Goal: Task Accomplishment & Management: Complete application form

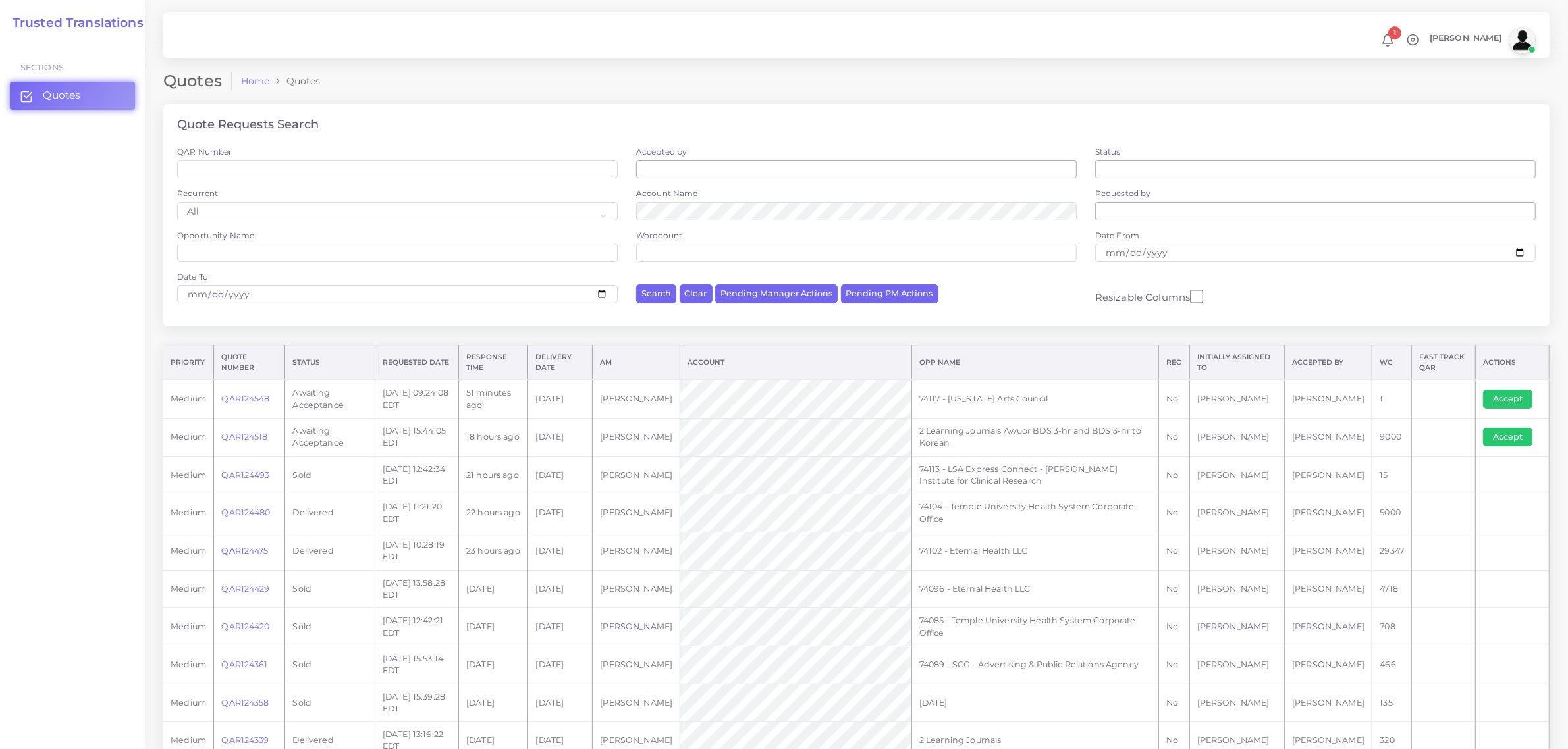
click at [247, 550] on link "QAR124475" at bounding box center [244, 551] width 46 height 10
click at [243, 548] on link "QAR124475" at bounding box center [244, 551] width 46 height 10
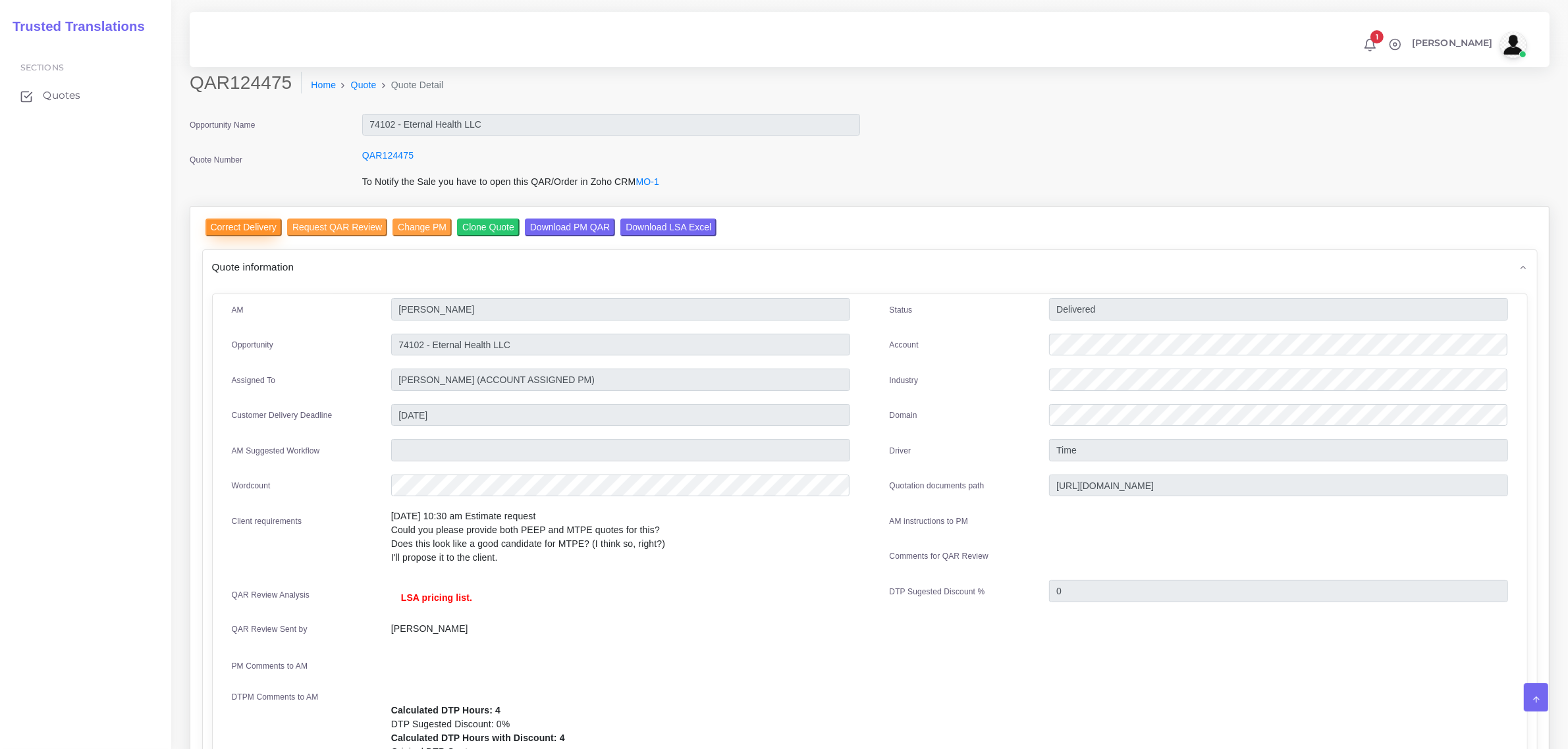
click at [252, 227] on input "Correct Delivery" at bounding box center [243, 227] width 76 height 17
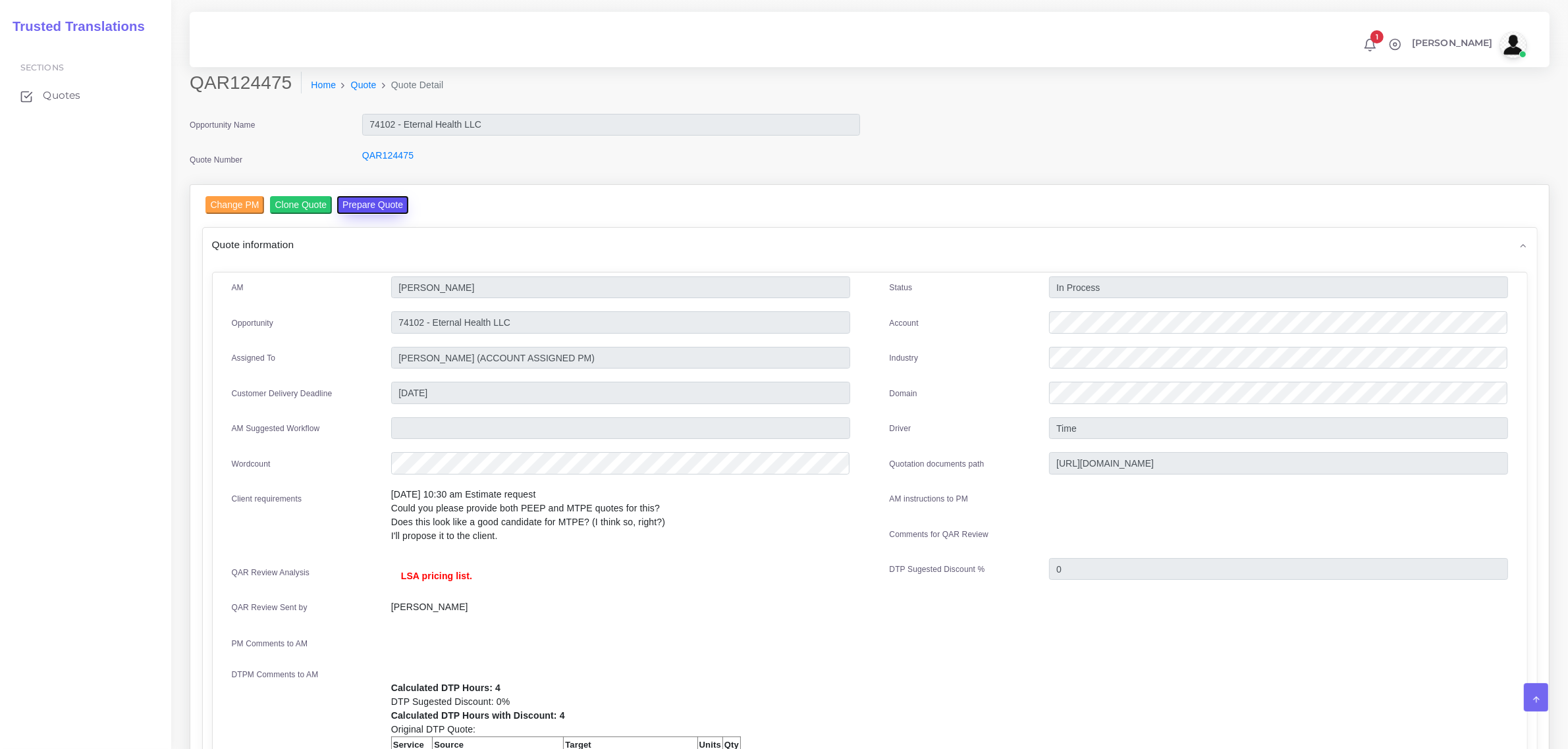
click at [369, 202] on button "Prepare Quote" at bounding box center [373, 205] width 71 height 17
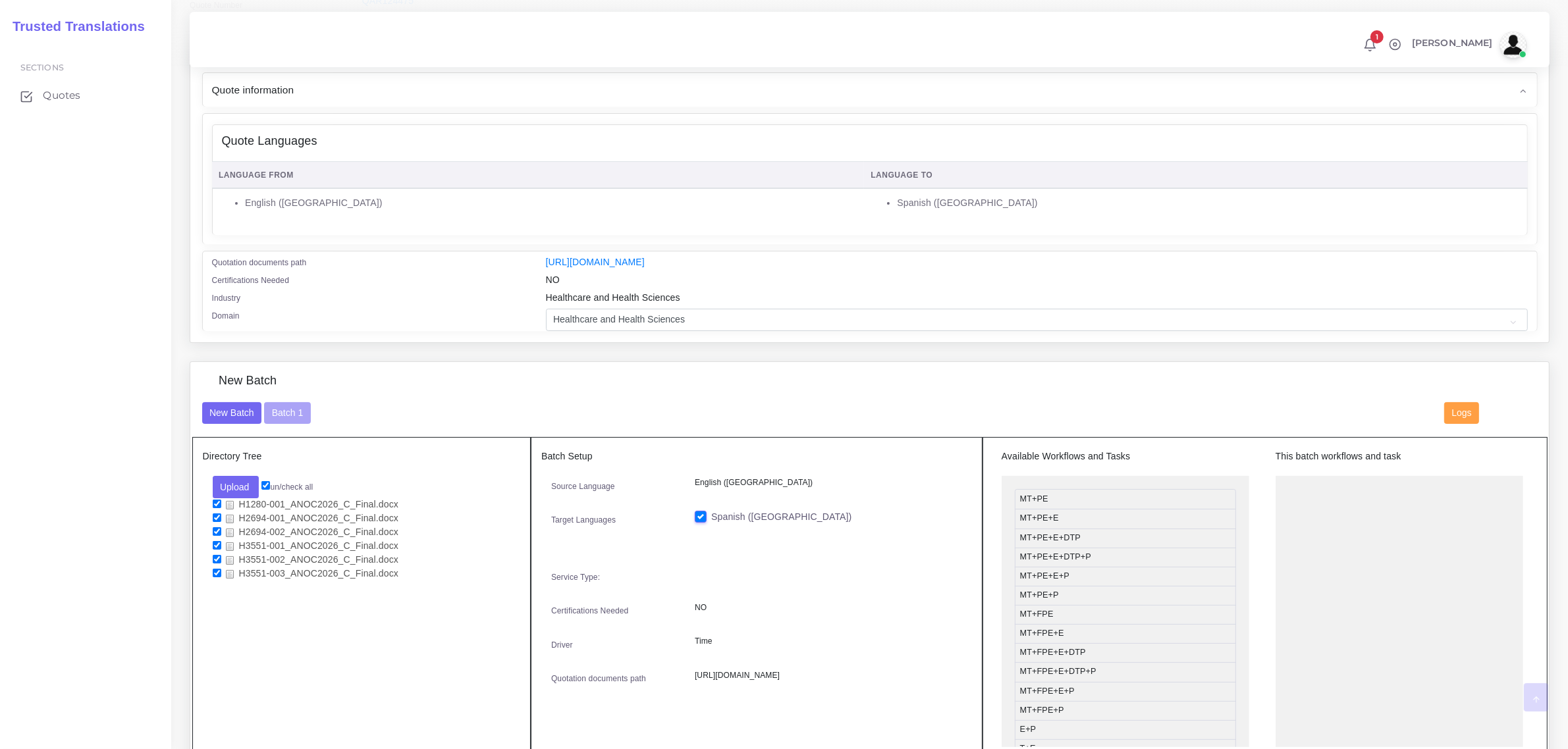
scroll to position [247, 0]
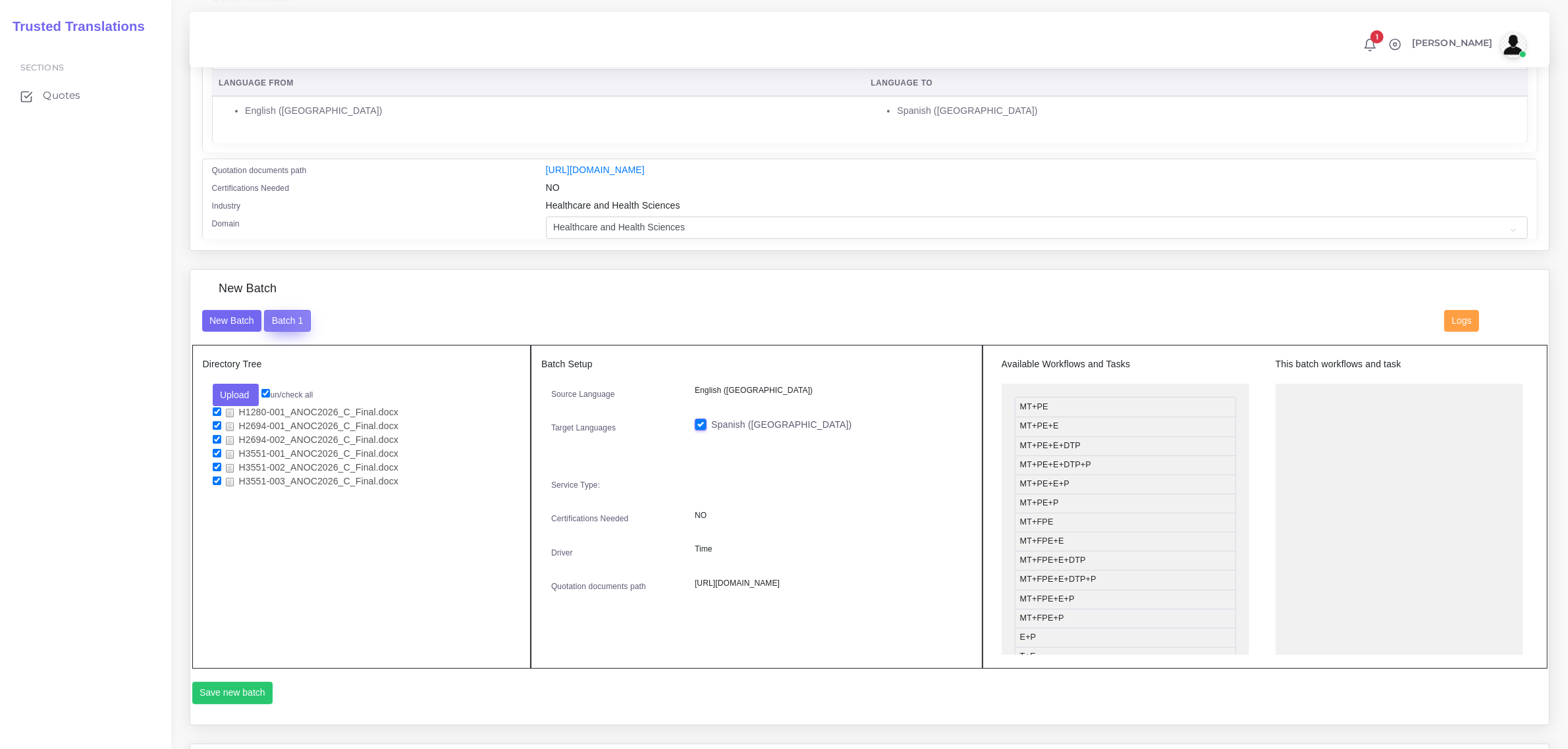
click at [277, 316] on button "Batch 1" at bounding box center [287, 321] width 46 height 22
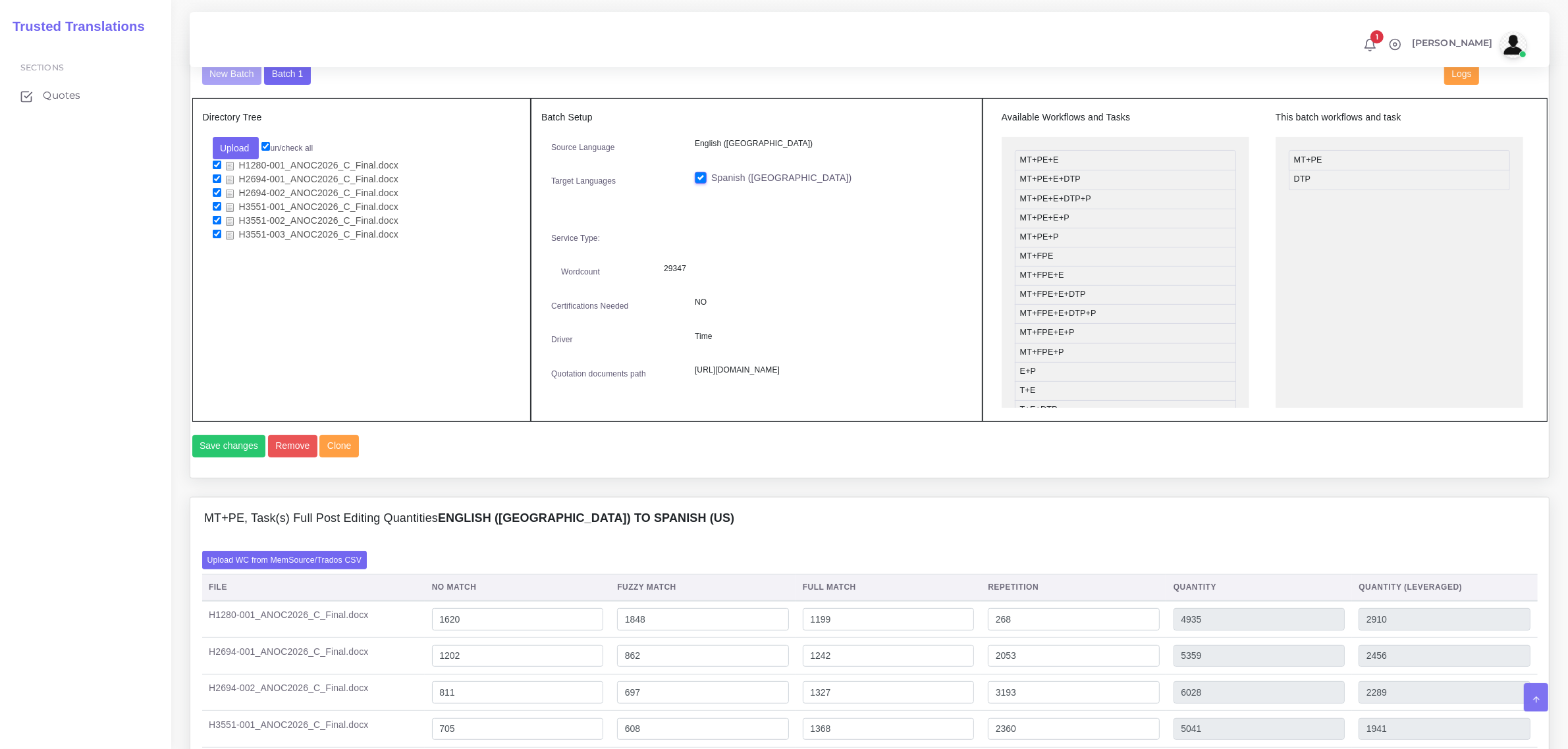
scroll to position [1070, 0]
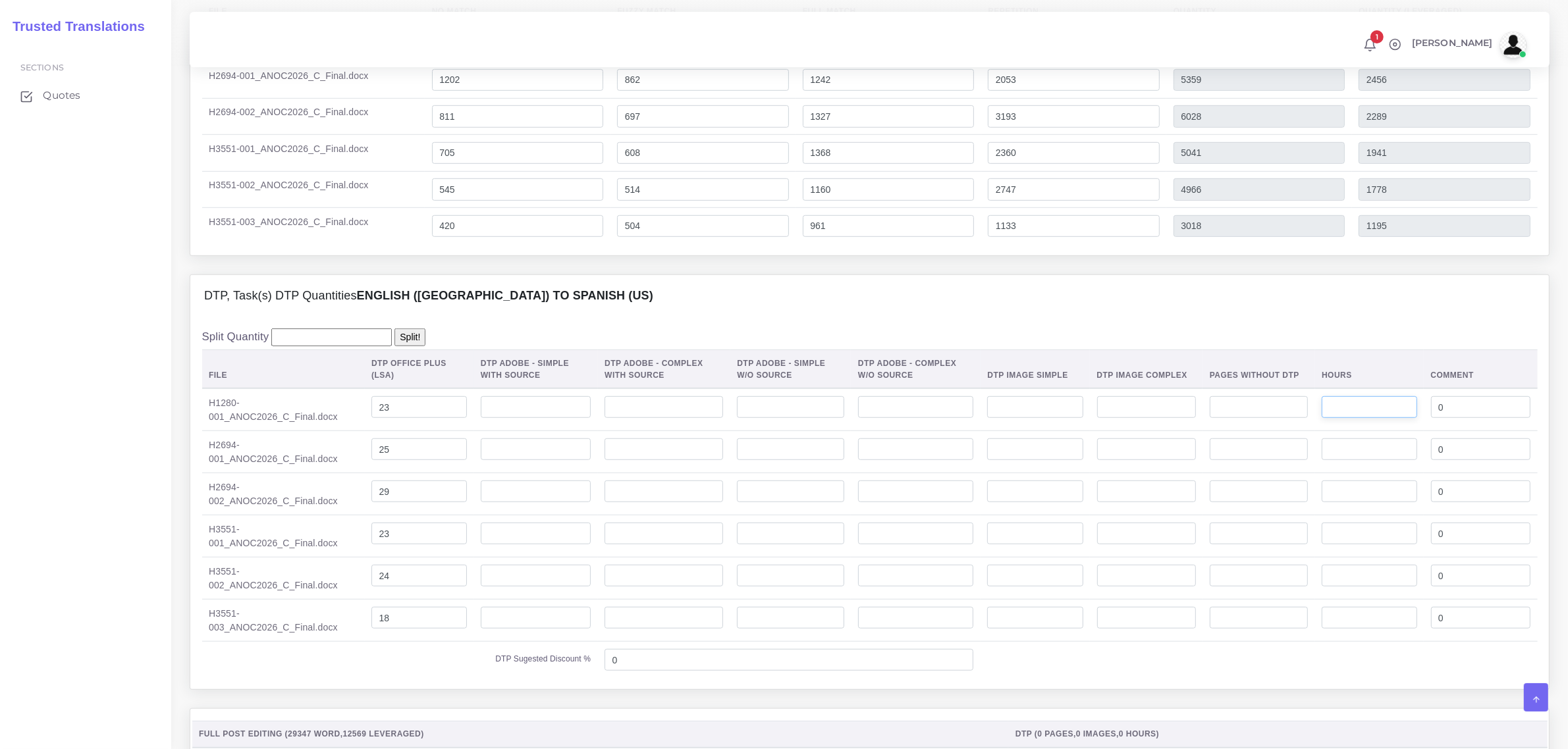
click at [1345, 419] on input "number" at bounding box center [1369, 407] width 95 height 22
type input "6"
type input "1"
drag, startPoint x: 1347, startPoint y: 481, endPoint x: 1338, endPoint y: 505, distance: 25.6
click at [1347, 461] on input "number" at bounding box center [1369, 449] width 95 height 22
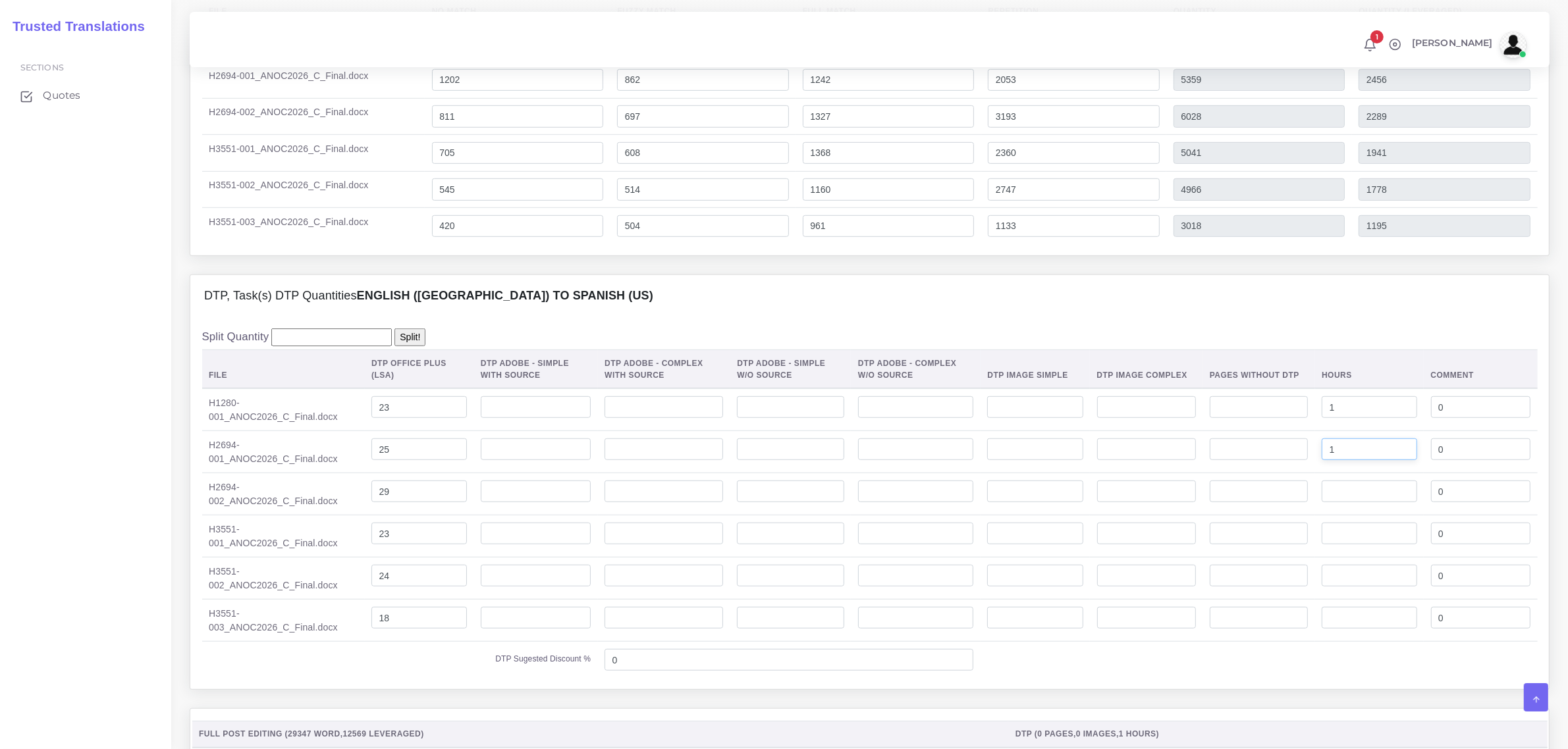
type input "1"
click at [1338, 503] on input "number" at bounding box center [1369, 491] width 95 height 22
type input "1"
click at [1344, 545] on input "number" at bounding box center [1369, 533] width 95 height 22
type input "1"
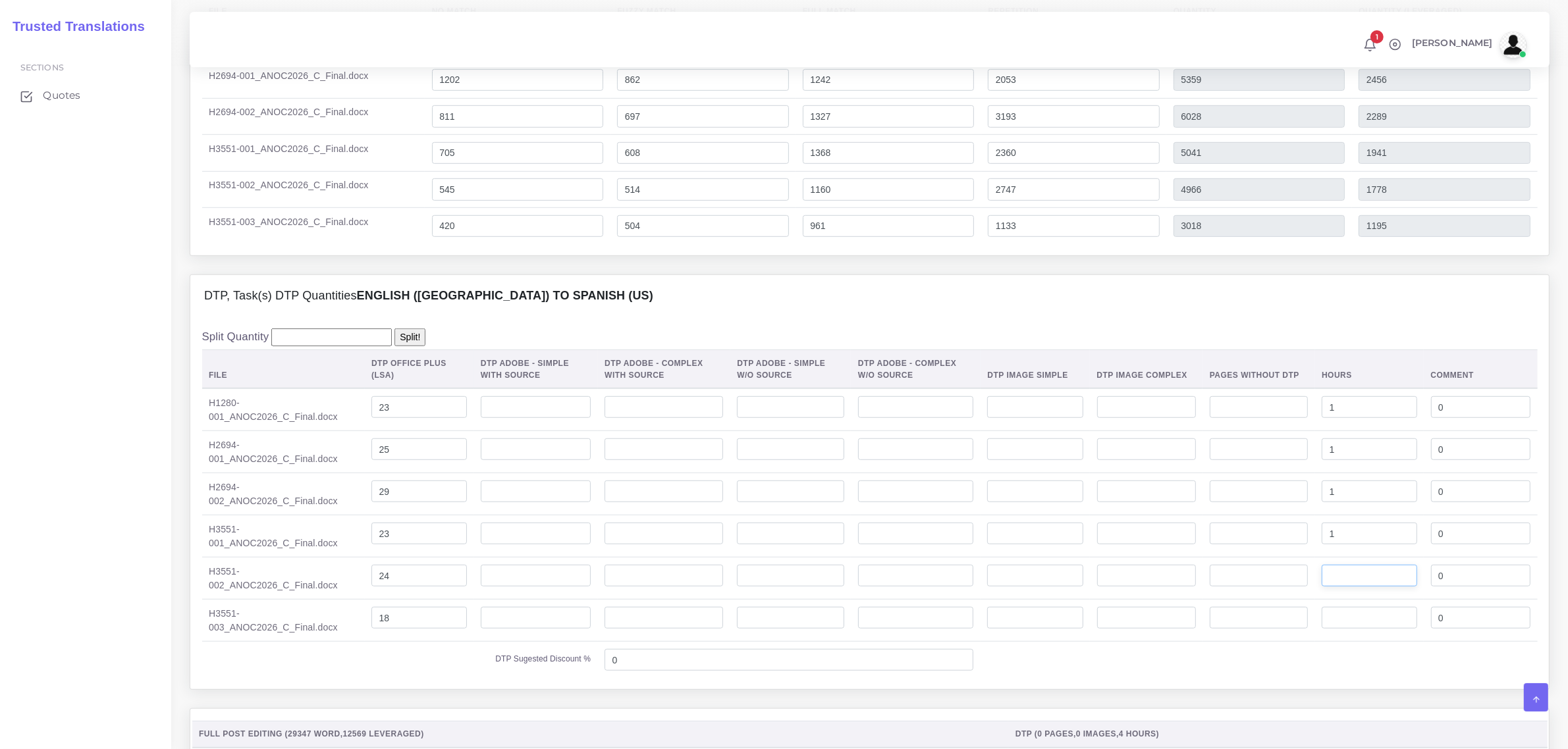
click at [1351, 587] on input "number" at bounding box center [1369, 576] width 95 height 22
type input "1"
click at [1338, 630] on input "number" at bounding box center [1369, 617] width 95 height 22
type input "1"
drag, startPoint x: 380, startPoint y: 431, endPoint x: 360, endPoint y: 433, distance: 20.1
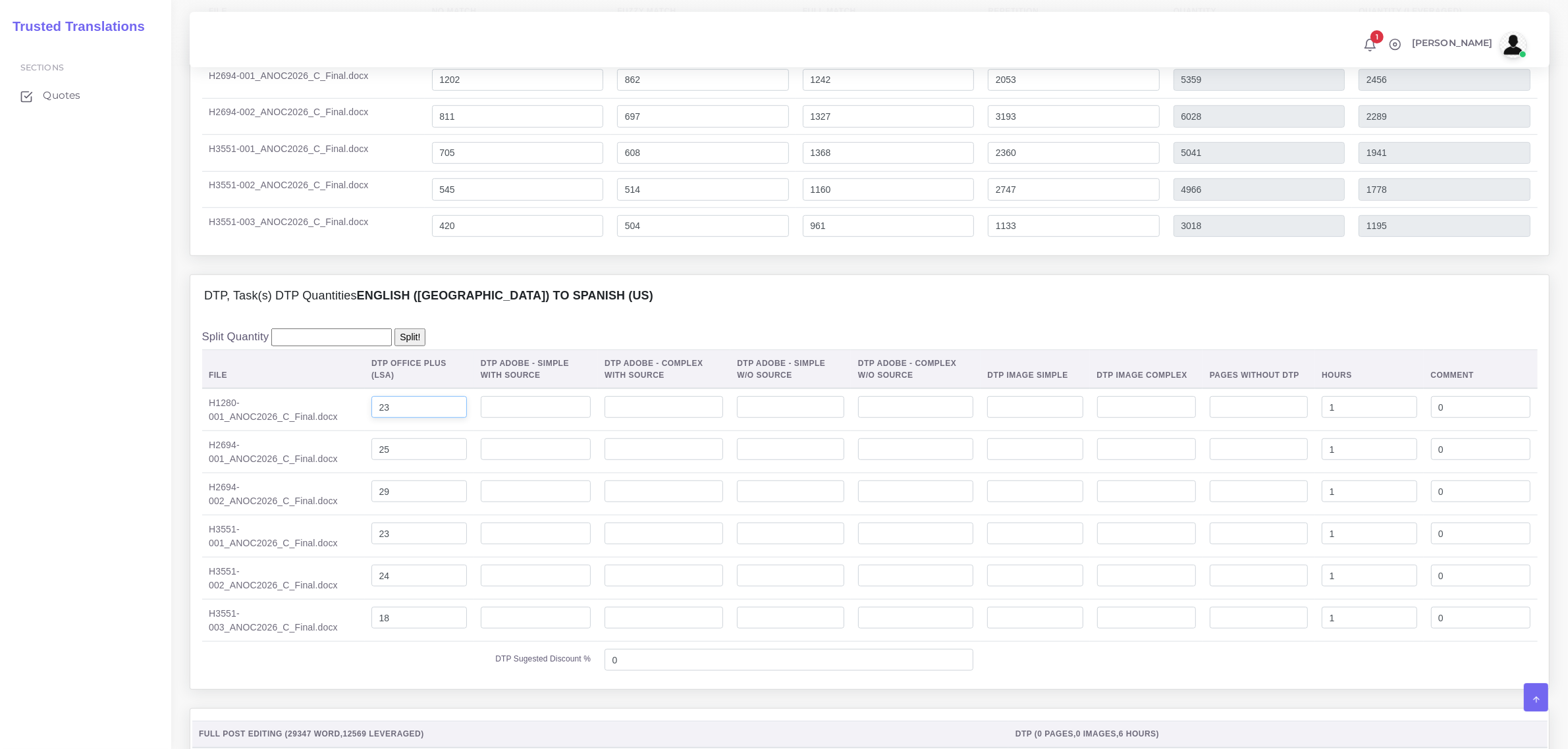
click at [365, 431] on td "23" at bounding box center [420, 410] width 110 height 43
drag, startPoint x: 389, startPoint y: 475, endPoint x: 340, endPoint y: 503, distance: 56.4
click at [335, 474] on tr "H2694-001_ANOC2026_C_Final.docx 1 0" at bounding box center [870, 452] width 1335 height 42
drag, startPoint x: 383, startPoint y: 528, endPoint x: 360, endPoint y: 522, distance: 23.8
click at [365, 516] on td at bounding box center [420, 494] width 110 height 42
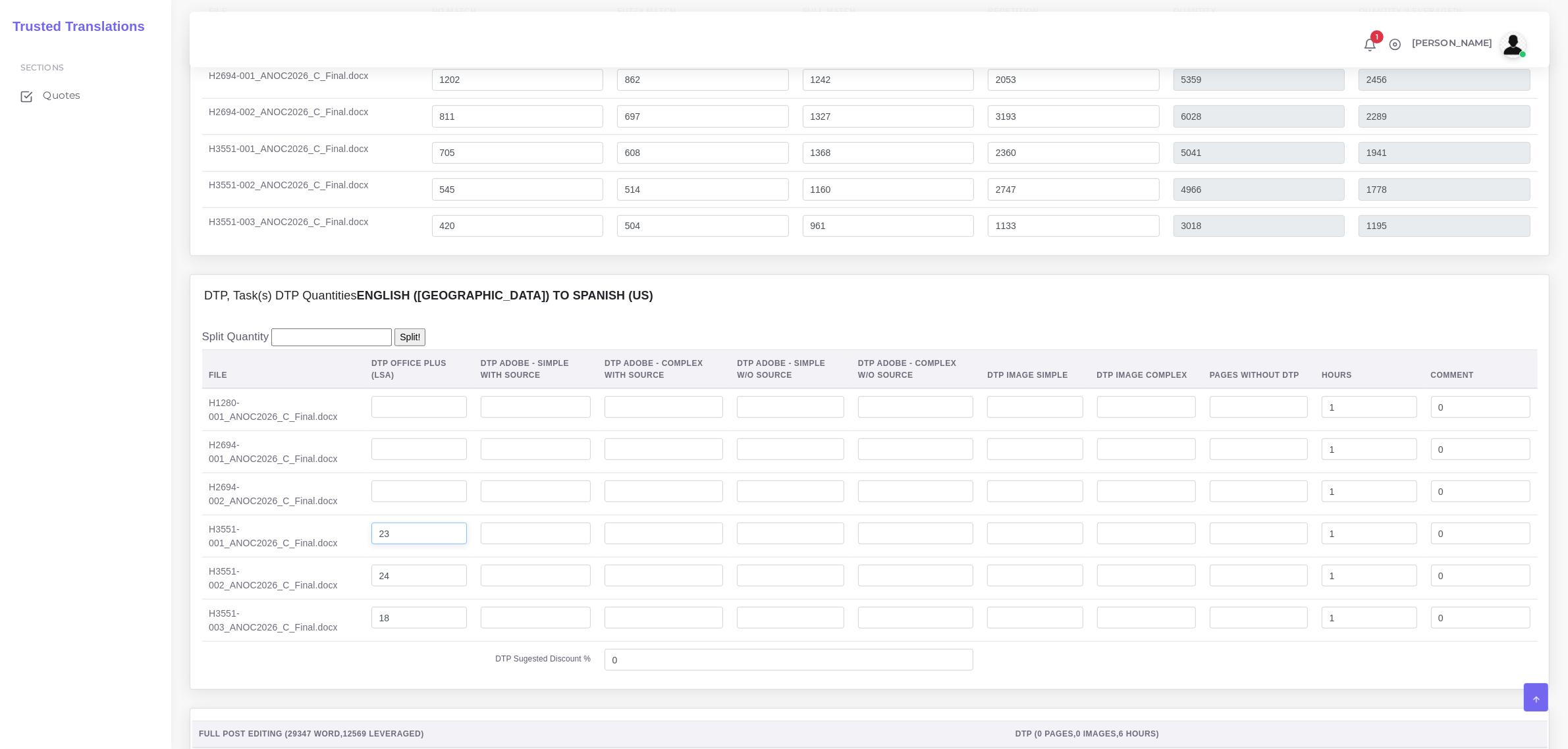
drag, startPoint x: 389, startPoint y: 562, endPoint x: 356, endPoint y: 567, distance: 33.4
click at [356, 557] on tr "H3551-001_ANOC2026_C_Final.docx 23 1 0" at bounding box center [870, 536] width 1335 height 42
drag, startPoint x: 383, startPoint y: 608, endPoint x: 370, endPoint y: 619, distance: 17.0
click at [365, 600] on td "24" at bounding box center [420, 578] width 110 height 42
drag, startPoint x: 384, startPoint y: 646, endPoint x: 366, endPoint y: 650, distance: 18.4
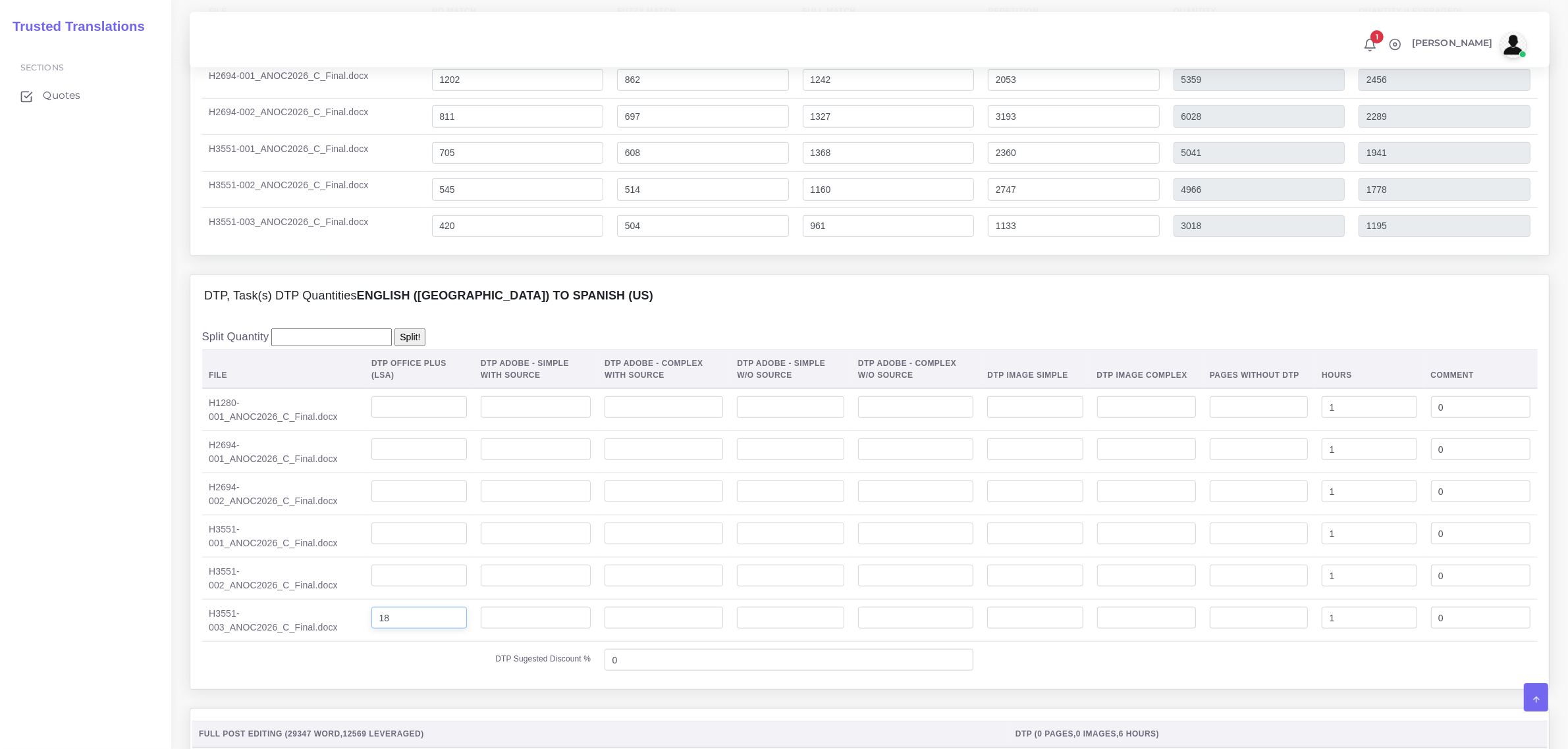
click at [371, 630] on input "18" at bounding box center [419, 617] width 96 height 22
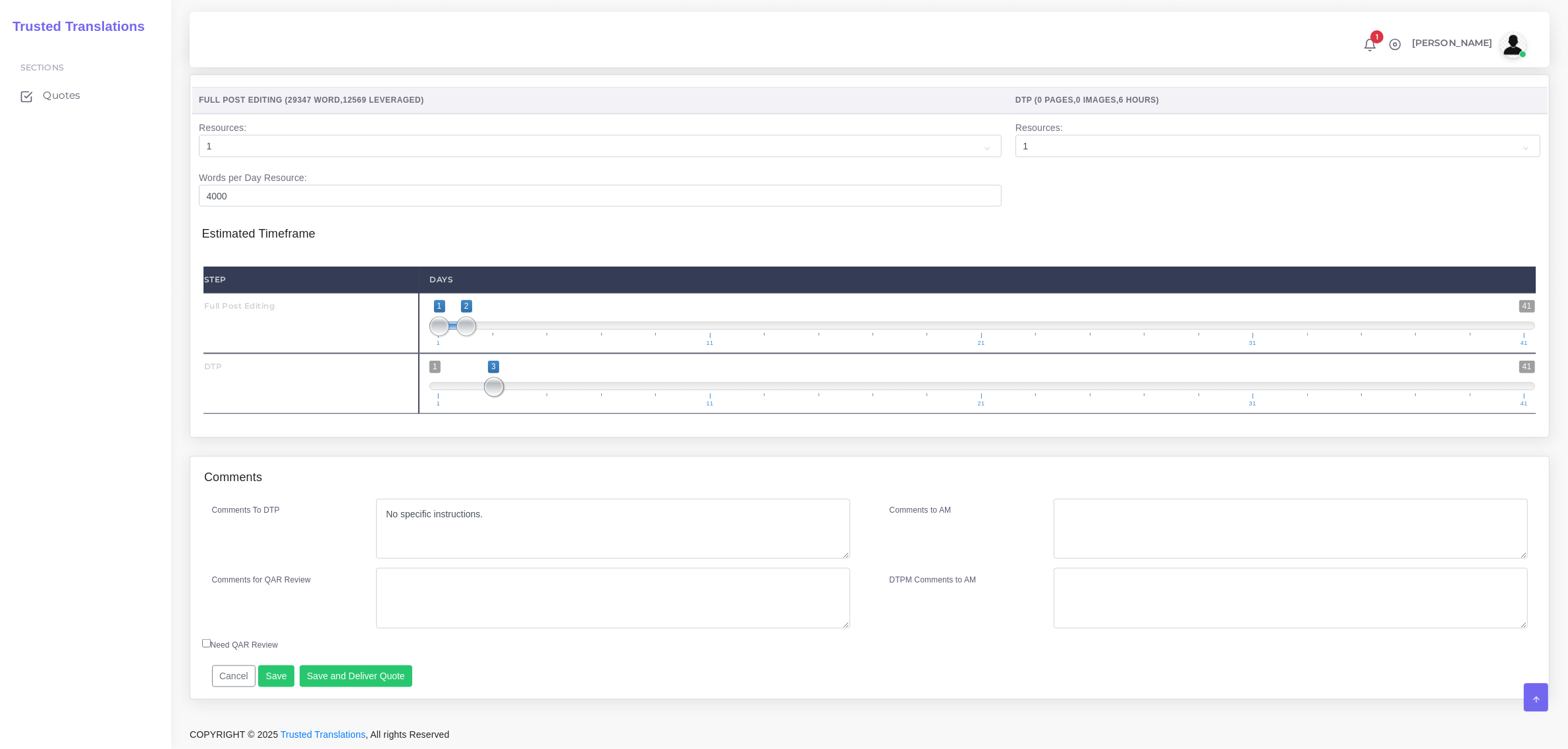
scroll to position [1734, 0]
click at [348, 676] on button "Save and Deliver Quote" at bounding box center [356, 676] width 113 height 22
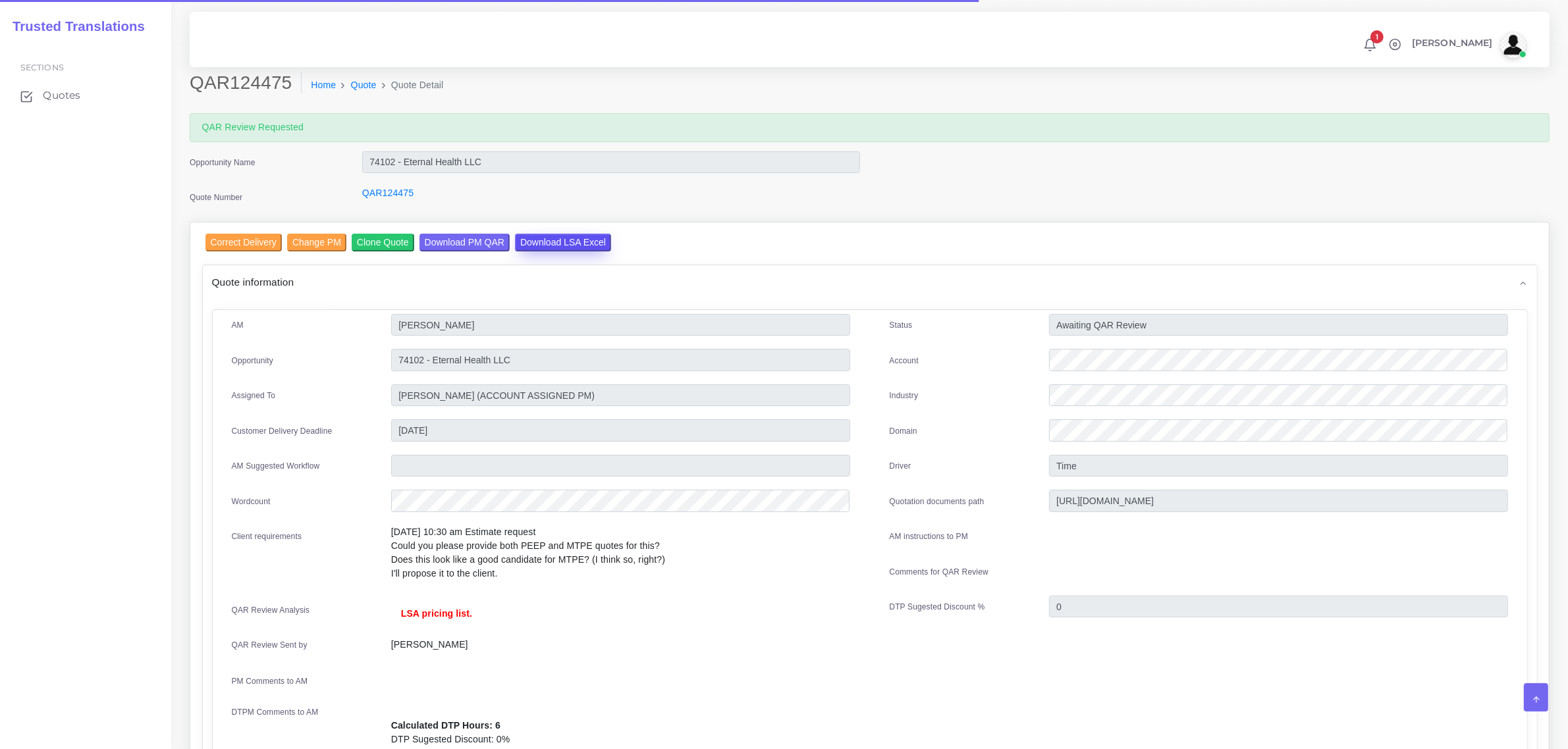
click at [545, 236] on input "Download LSA Excel" at bounding box center [563, 242] width 96 height 17
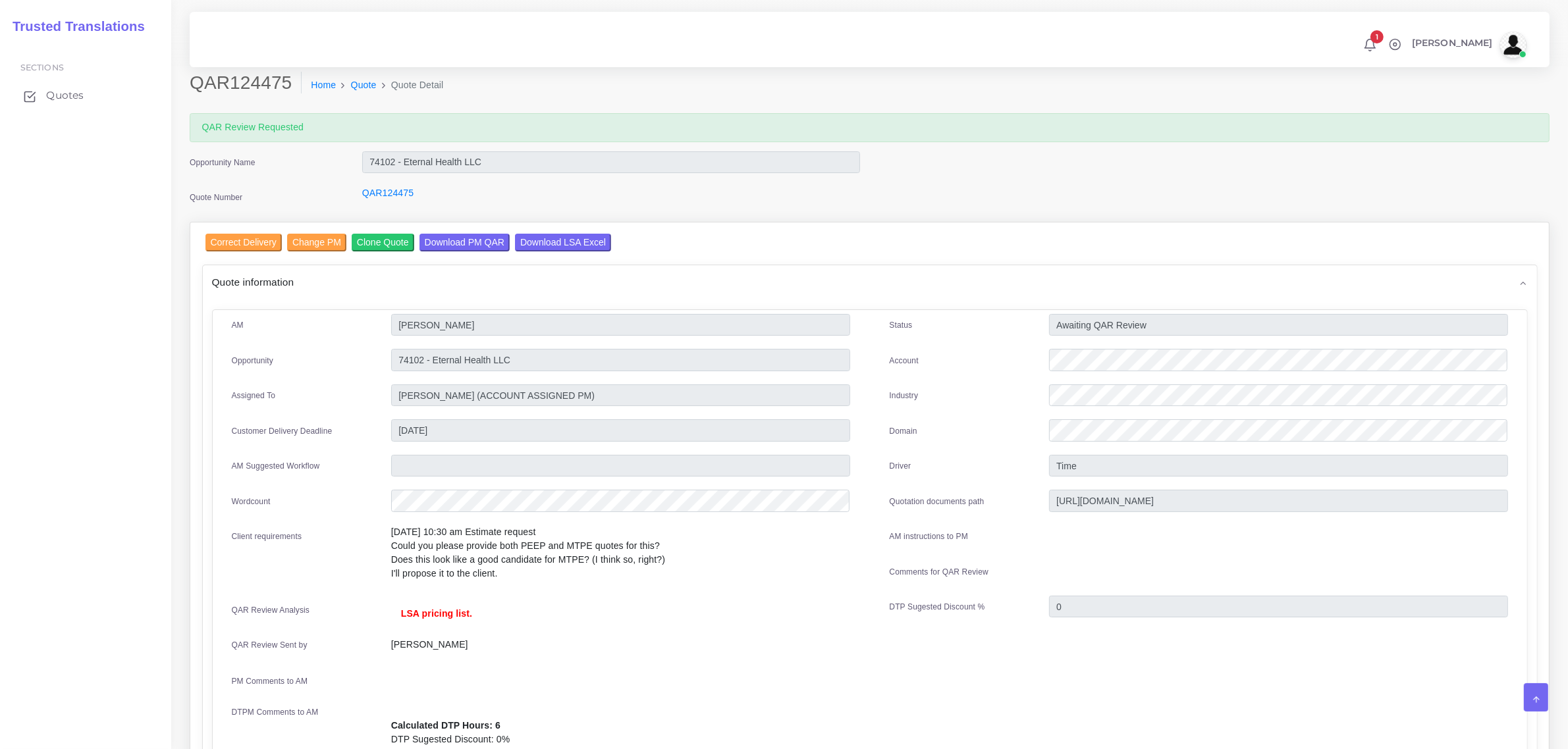
click at [74, 93] on span "Quotes" at bounding box center [65, 95] width 37 height 14
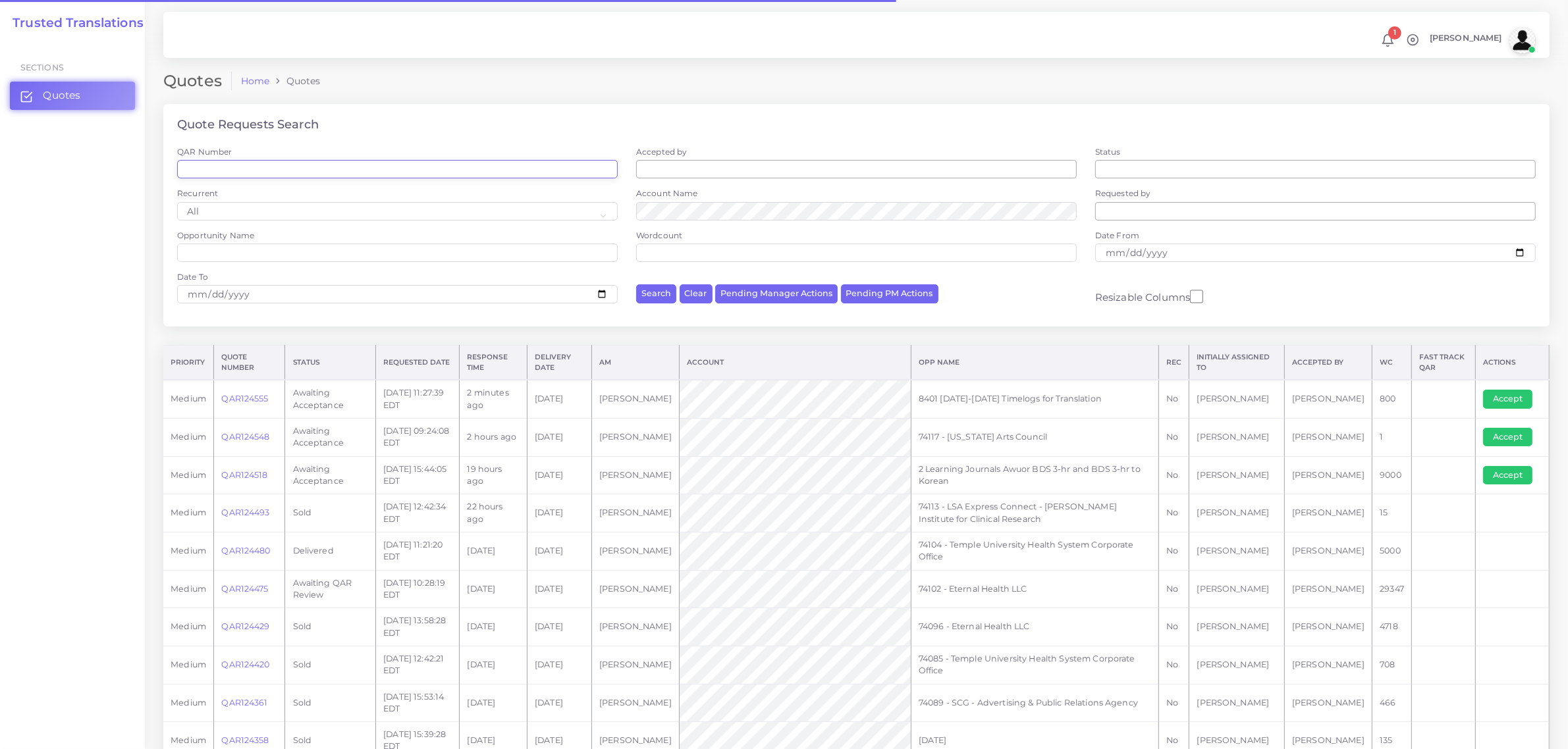
click at [314, 170] on input "QAR Number" at bounding box center [397, 169] width 440 height 18
paste input "QAR124256"
type input "QAR124256"
click at [636, 284] on button "Search" at bounding box center [655, 294] width 40 height 19
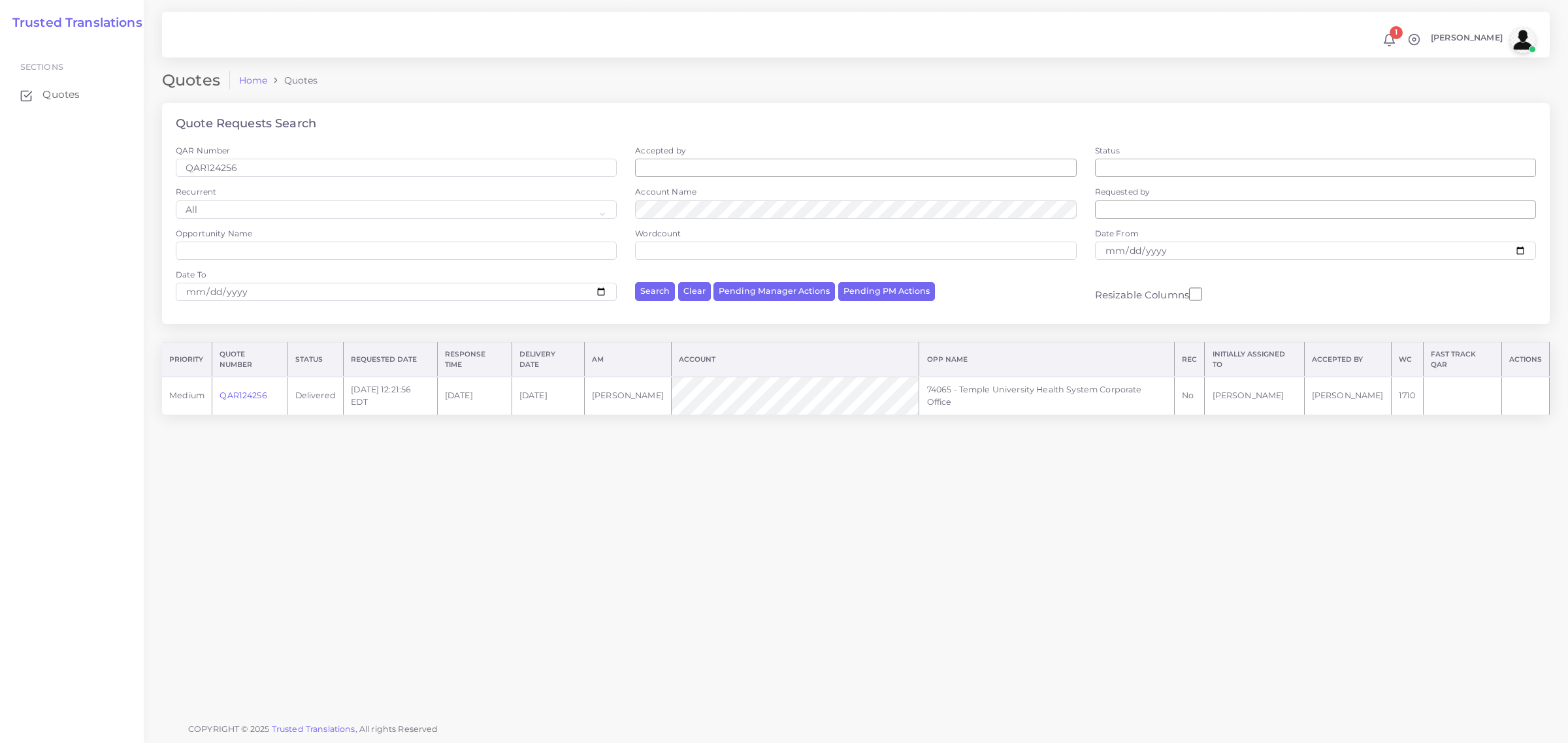
click at [234, 396] on link "QAR124256" at bounding box center [243, 395] width 47 height 10
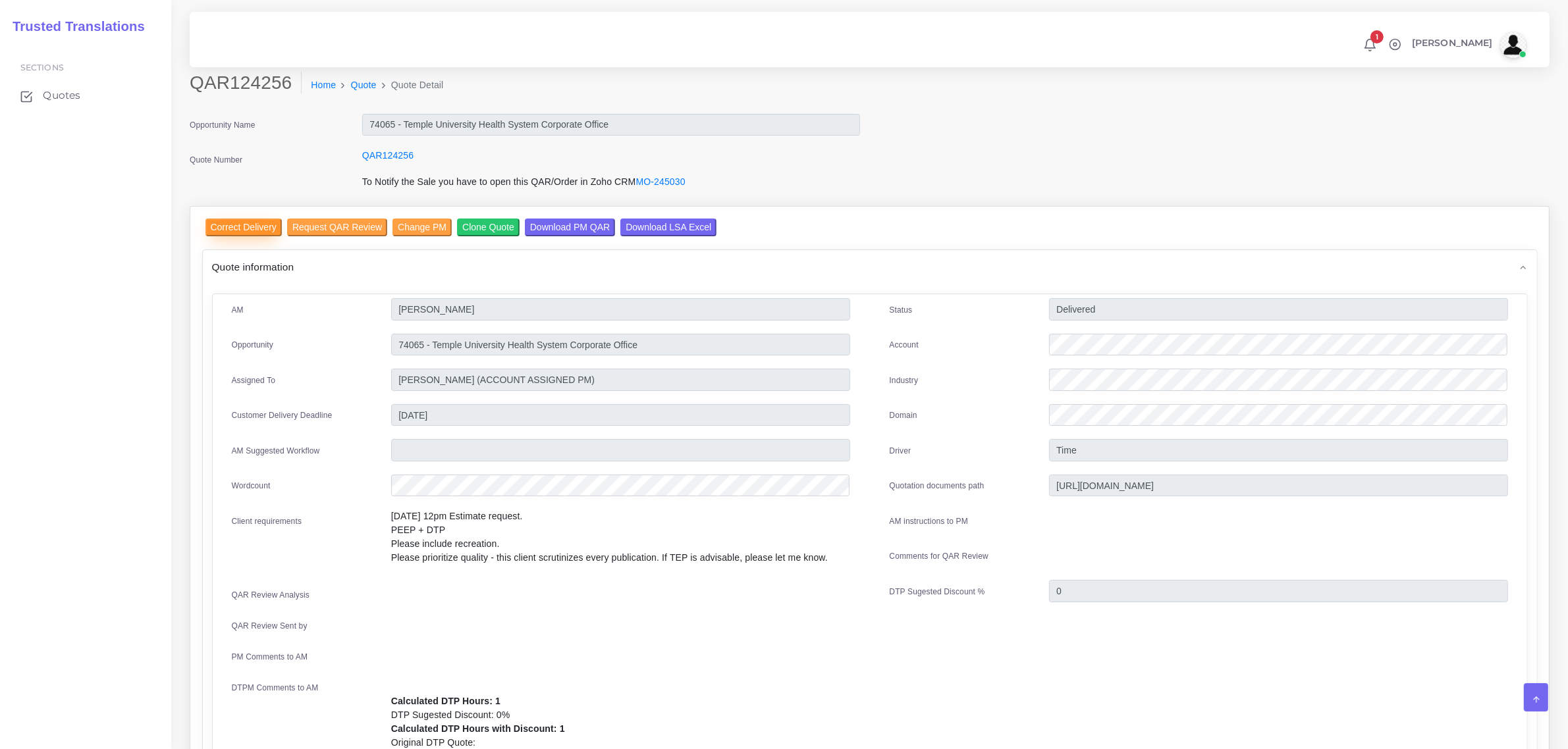
click at [242, 228] on input "Correct Delivery" at bounding box center [243, 227] width 76 height 17
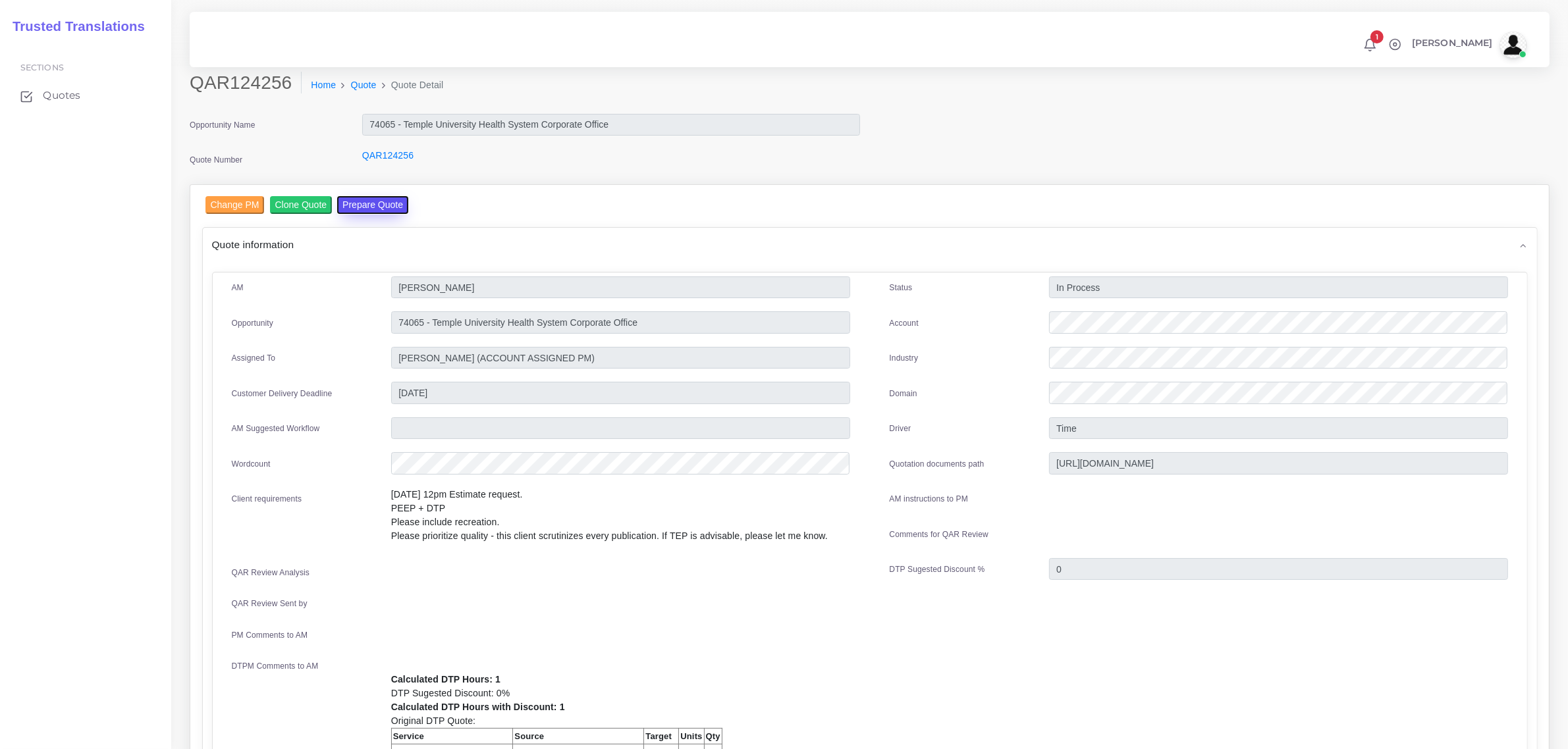
click at [389, 205] on button "Prepare Quote" at bounding box center [373, 205] width 71 height 17
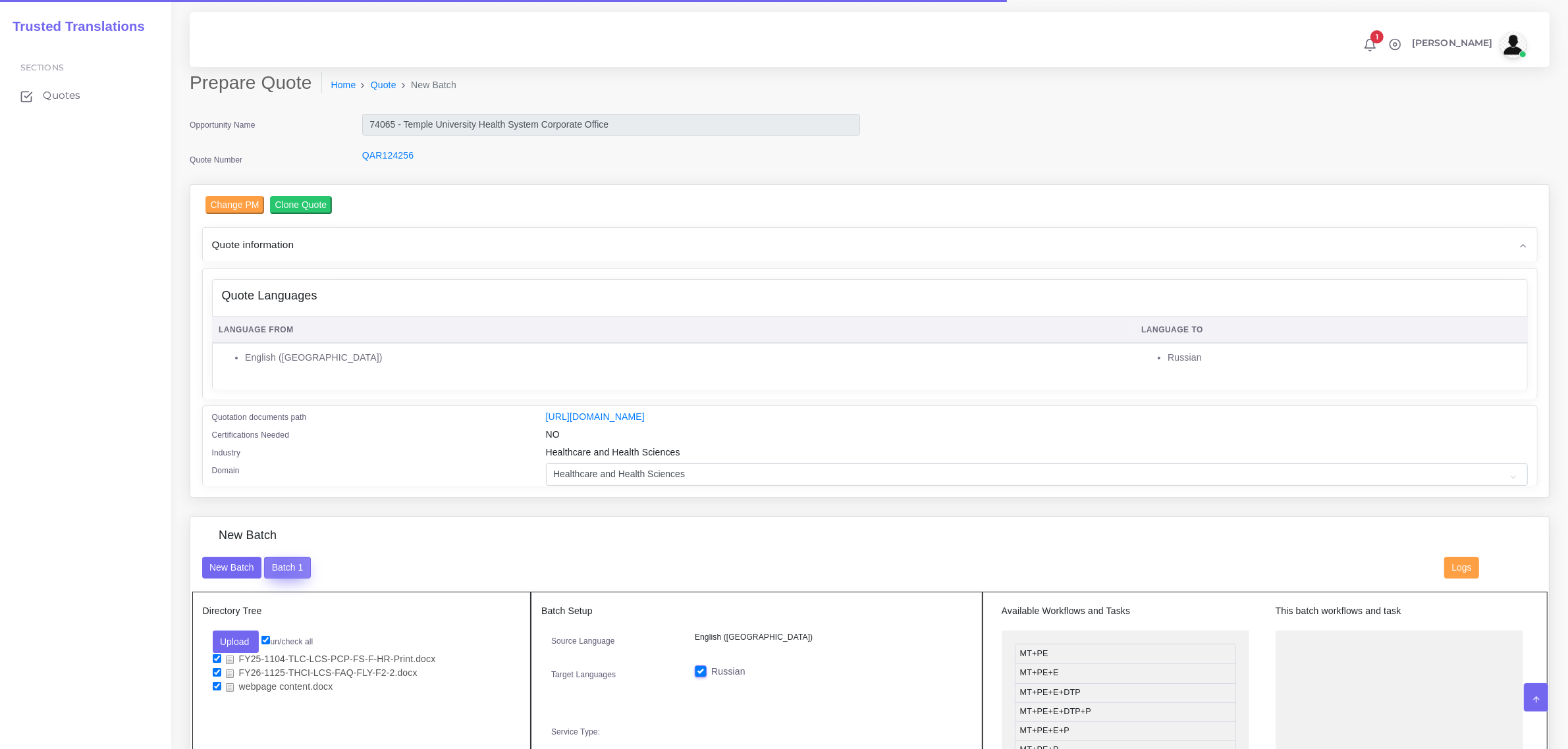
click at [283, 567] on button "Batch 1" at bounding box center [287, 567] width 46 height 22
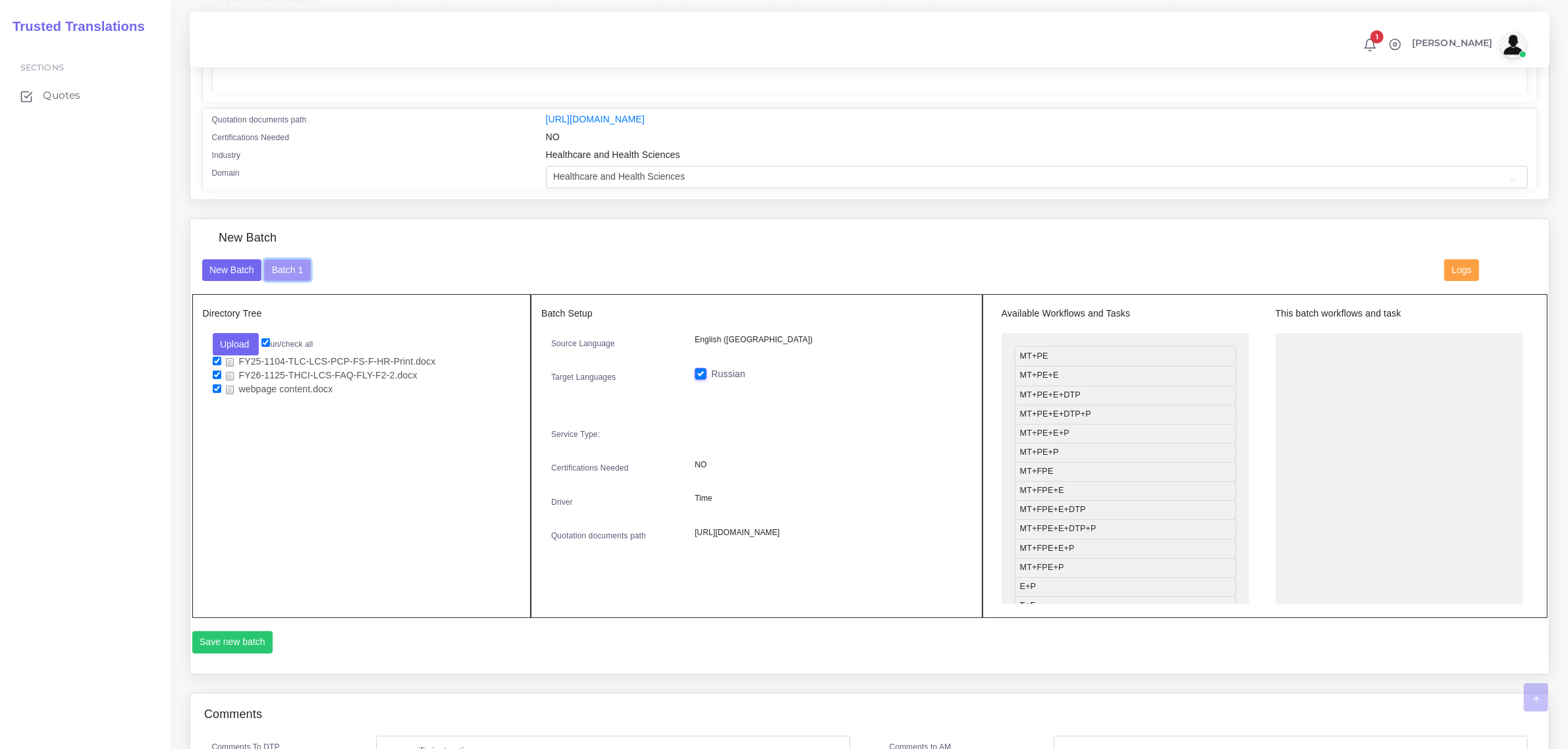
scroll to position [329, 0]
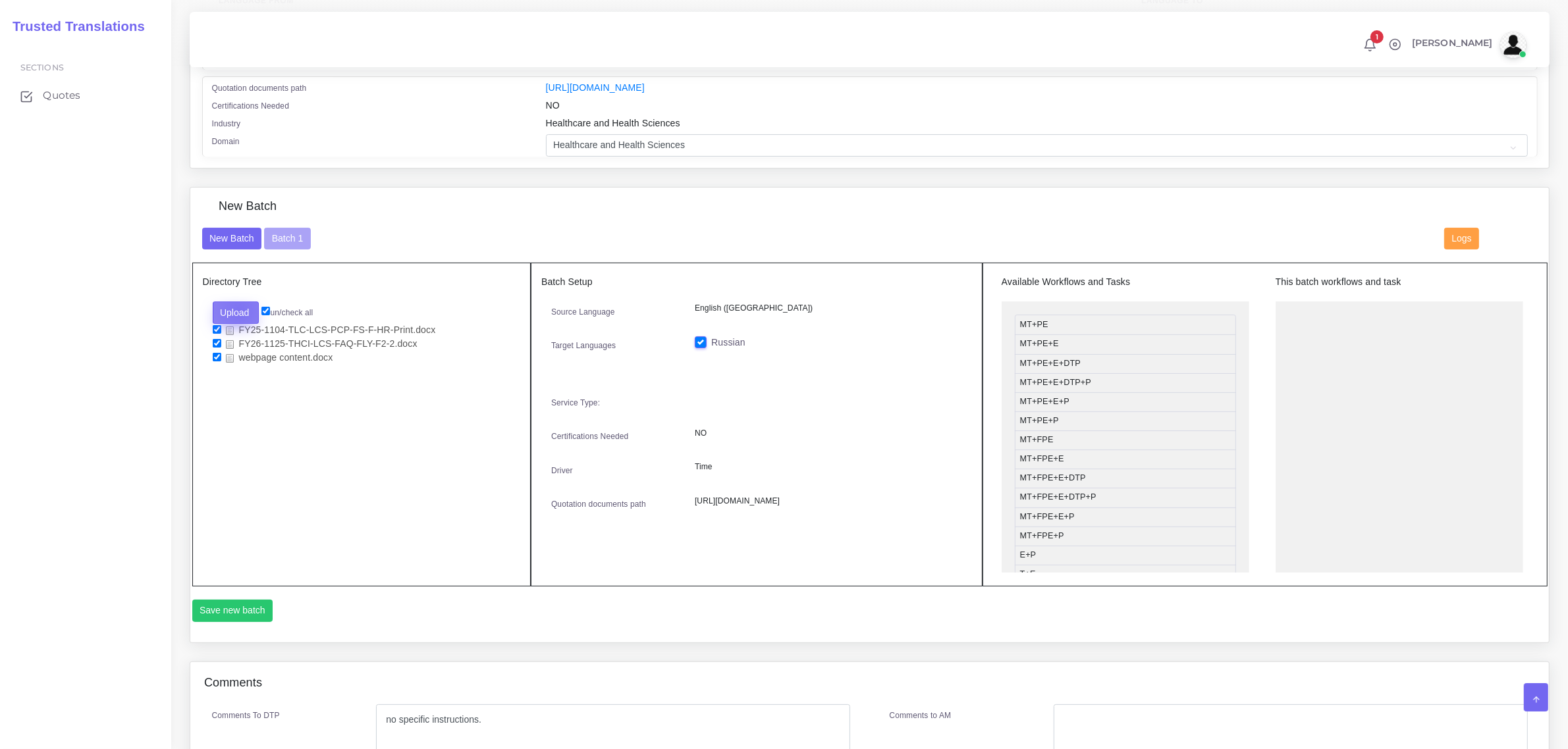
click at [239, 308] on button "Upload" at bounding box center [236, 313] width 46 height 22
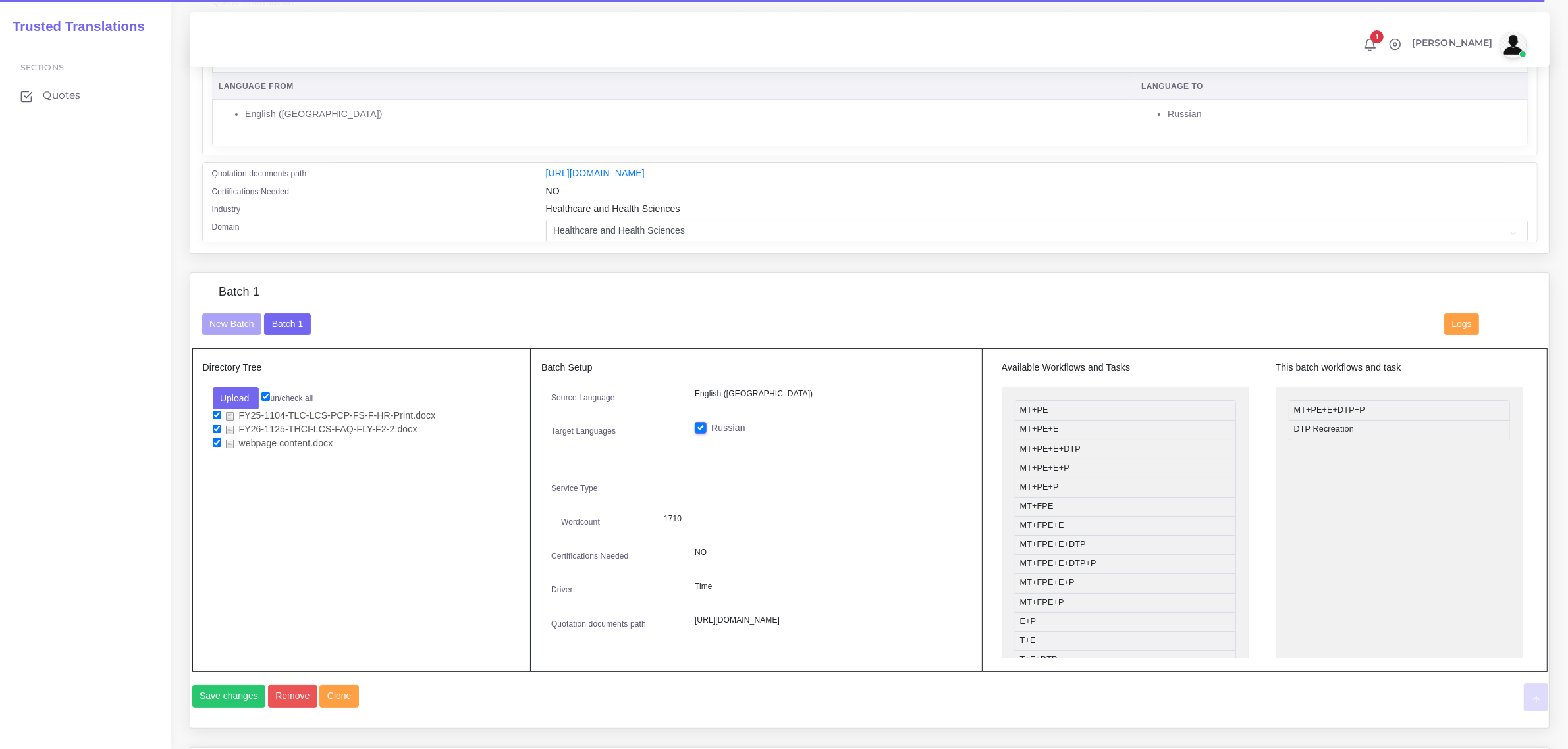
scroll to position [247, 0]
click at [213, 424] on input "checkbox" at bounding box center [217, 425] width 8 height 8
checkbox input "false"
click at [217, 408] on input "checkbox" at bounding box center [217, 411] width 8 height 8
checkbox input "false"
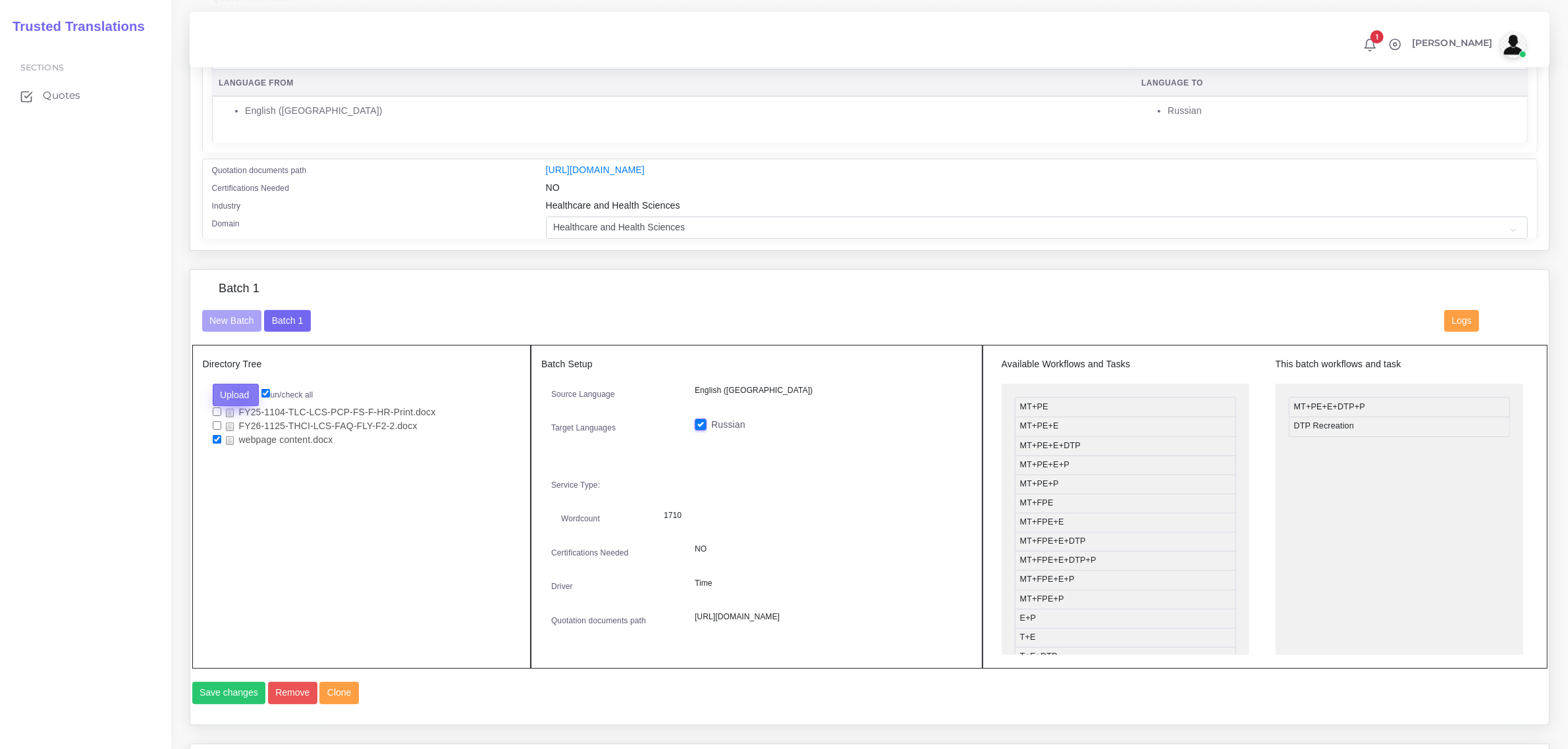
click at [240, 392] on button "Upload" at bounding box center [236, 395] width 46 height 22
click at [254, 443] on label "Files" at bounding box center [259, 445] width 90 height 17
click at [242, 392] on button "Upload" at bounding box center [236, 395] width 46 height 22
click at [237, 386] on button "Upload" at bounding box center [236, 395] width 46 height 22
click at [277, 511] on div "Directory Tree Upload Folder Files un/check all" at bounding box center [362, 507] width 339 height 324
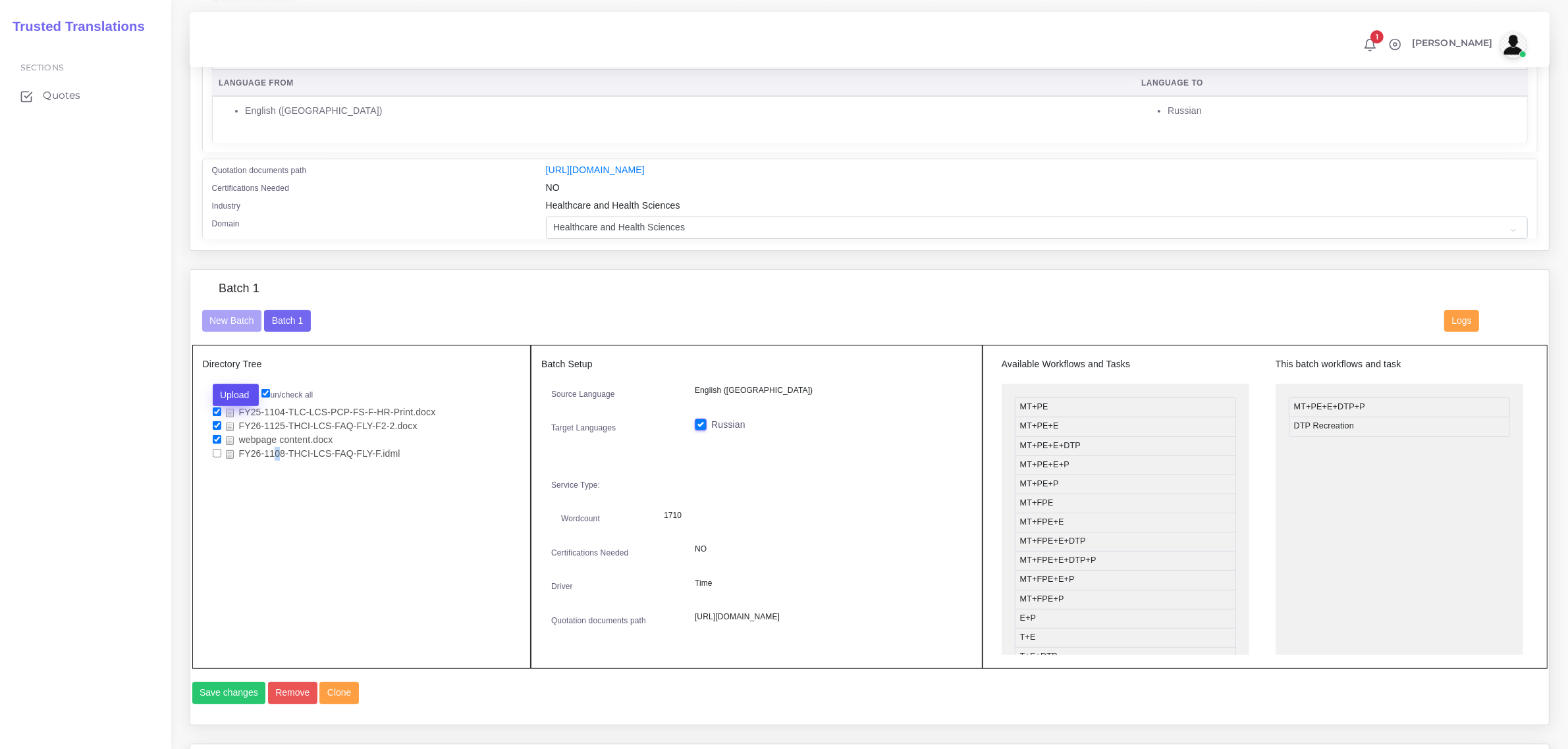
click at [238, 395] on button "Upload" at bounding box center [236, 395] width 46 height 22
click at [215, 424] on input "checkbox" at bounding box center [217, 425] width 8 height 8
checkbox input "false"
drag, startPoint x: 216, startPoint y: 410, endPoint x: 218, endPoint y: 418, distance: 8.2
click at [216, 410] on input "checkbox" at bounding box center [217, 411] width 8 height 8
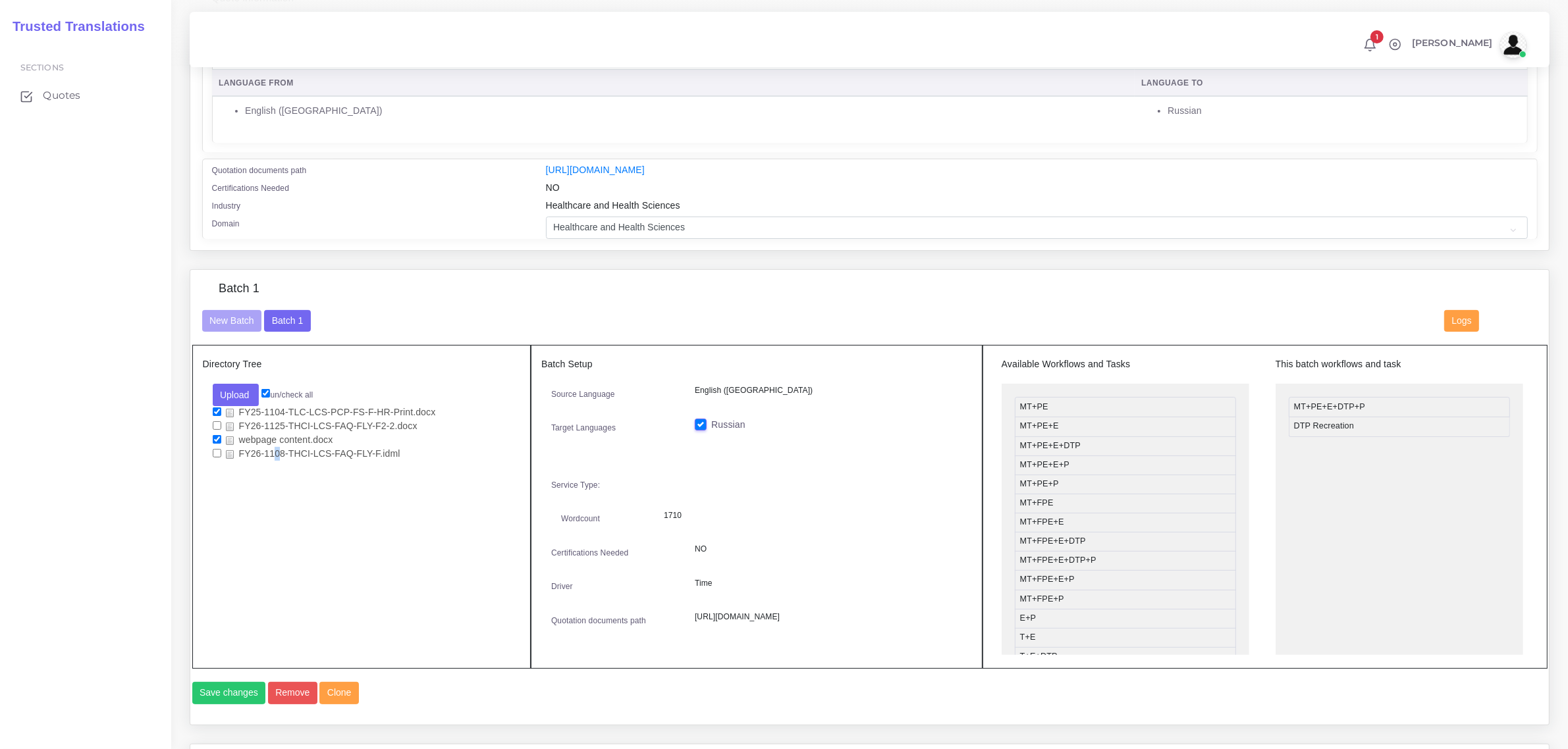
checkbox input "false"
click at [300, 487] on div "Directory Tree Upload Folder Files un/check all" at bounding box center [362, 507] width 339 height 324
click at [215, 452] on input "checkbox" at bounding box center [217, 452] width 8 height 8
checkbox input "true"
click at [238, 394] on button "Upload" at bounding box center [236, 395] width 46 height 22
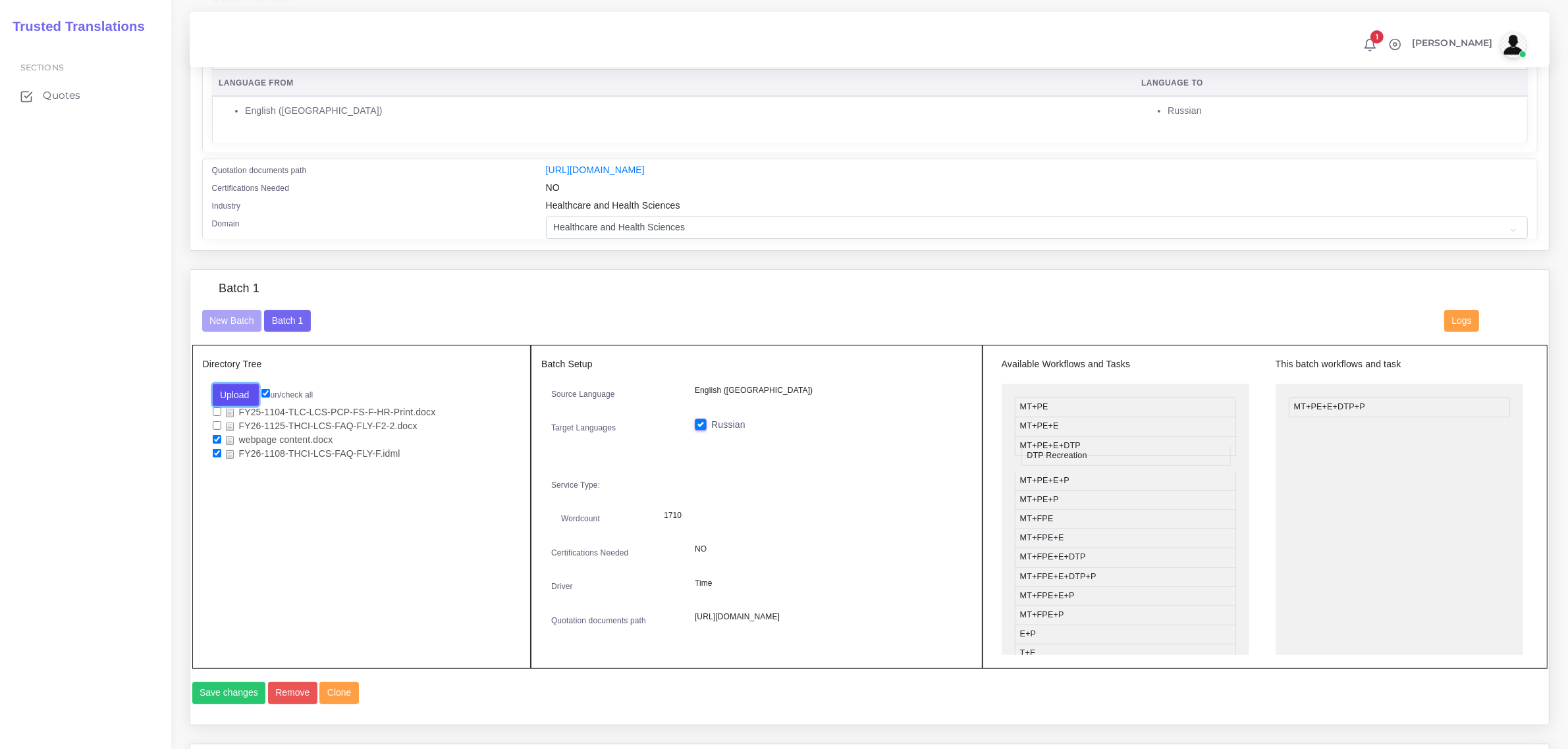
drag, startPoint x: 1306, startPoint y: 430, endPoint x: 1033, endPoint y: 459, distance: 274.5
click at [224, 704] on button "Save changes" at bounding box center [229, 693] width 74 height 22
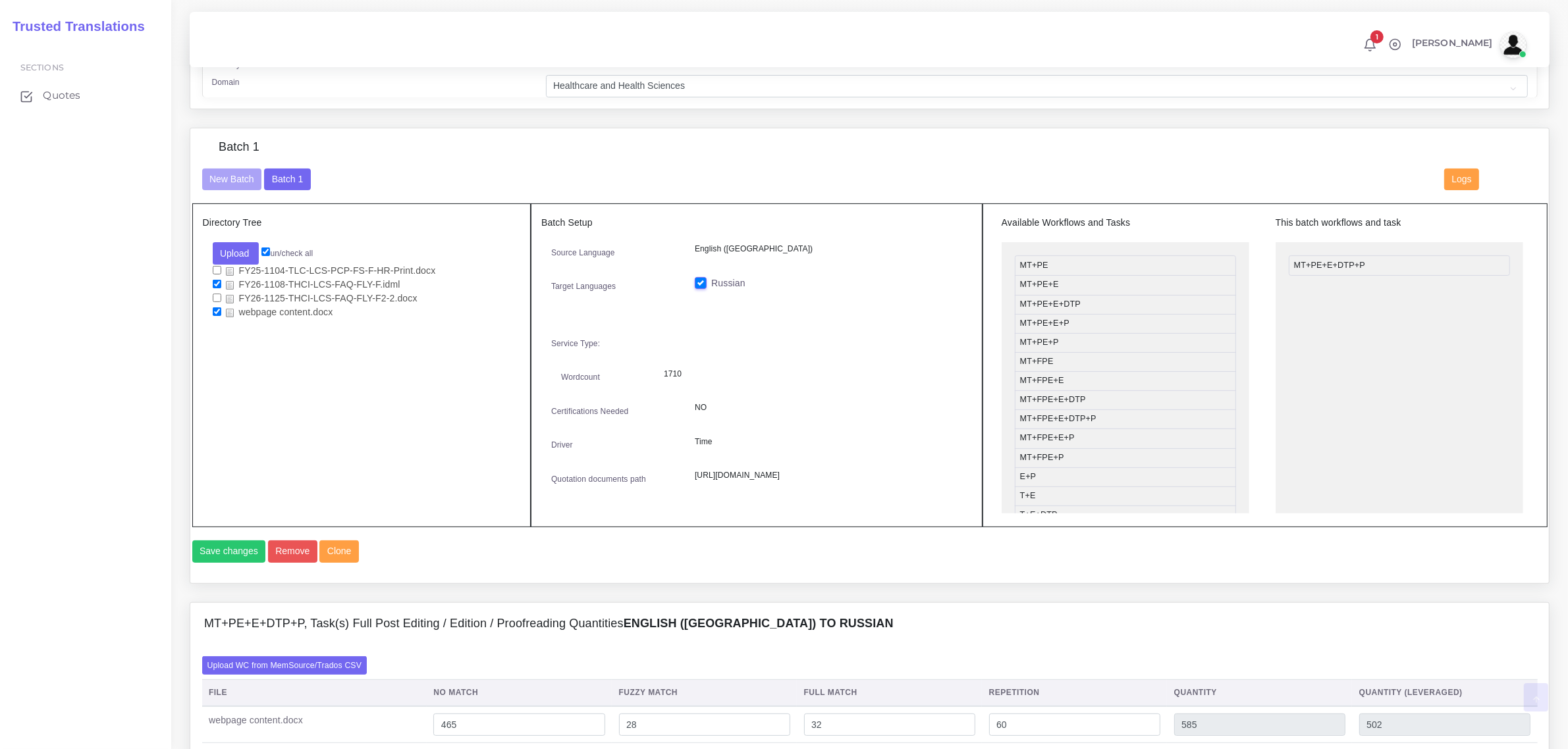
scroll to position [494, 0]
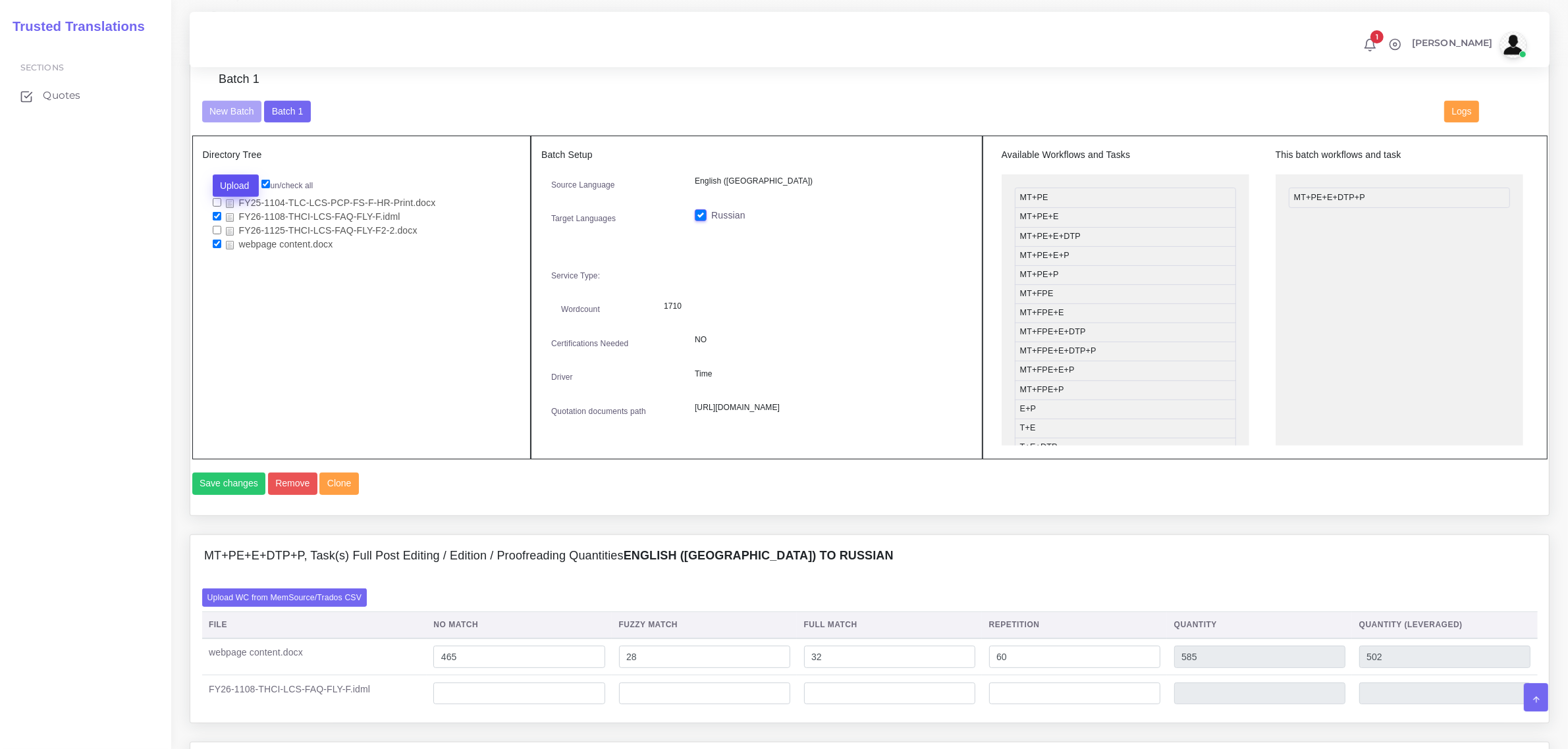
click at [239, 179] on button "Upload" at bounding box center [236, 185] width 46 height 22
click at [243, 233] on label "Files" at bounding box center [259, 236] width 90 height 17
click at [218, 255] on input "checkbox" at bounding box center [217, 257] width 8 height 8
checkbox input "true"
click at [242, 495] on button "Save changes" at bounding box center [229, 484] width 74 height 22
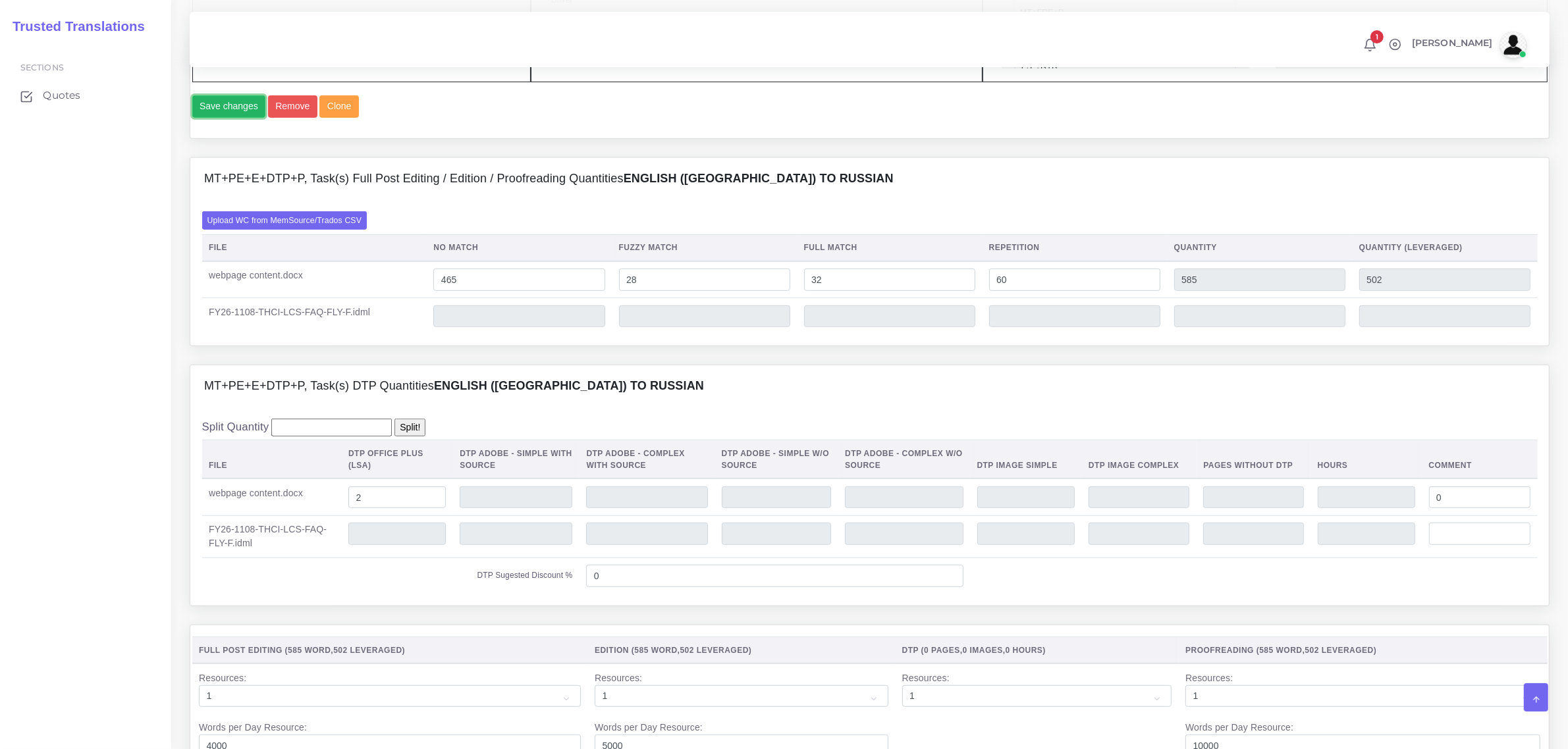
scroll to position [906, 0]
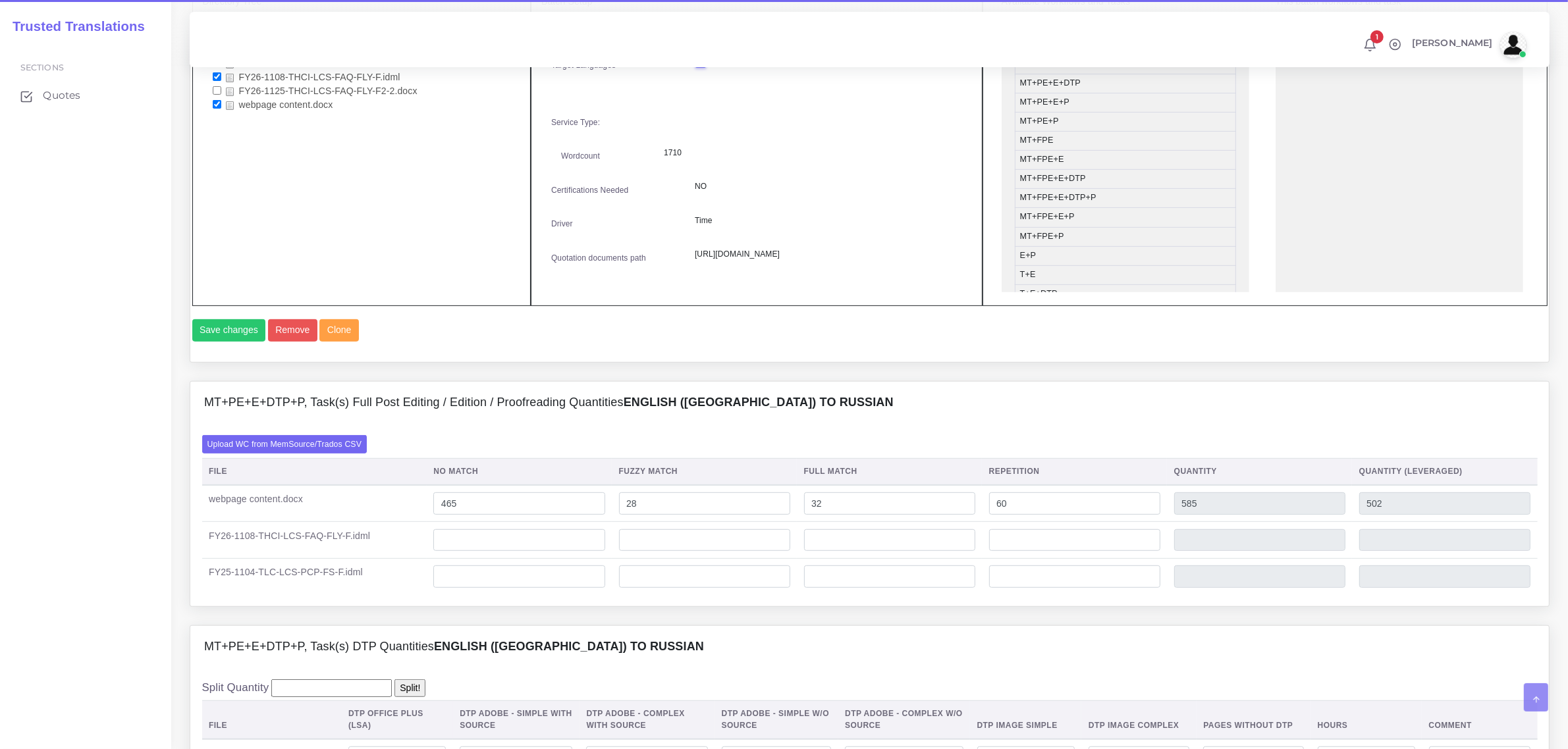
scroll to position [741, 0]
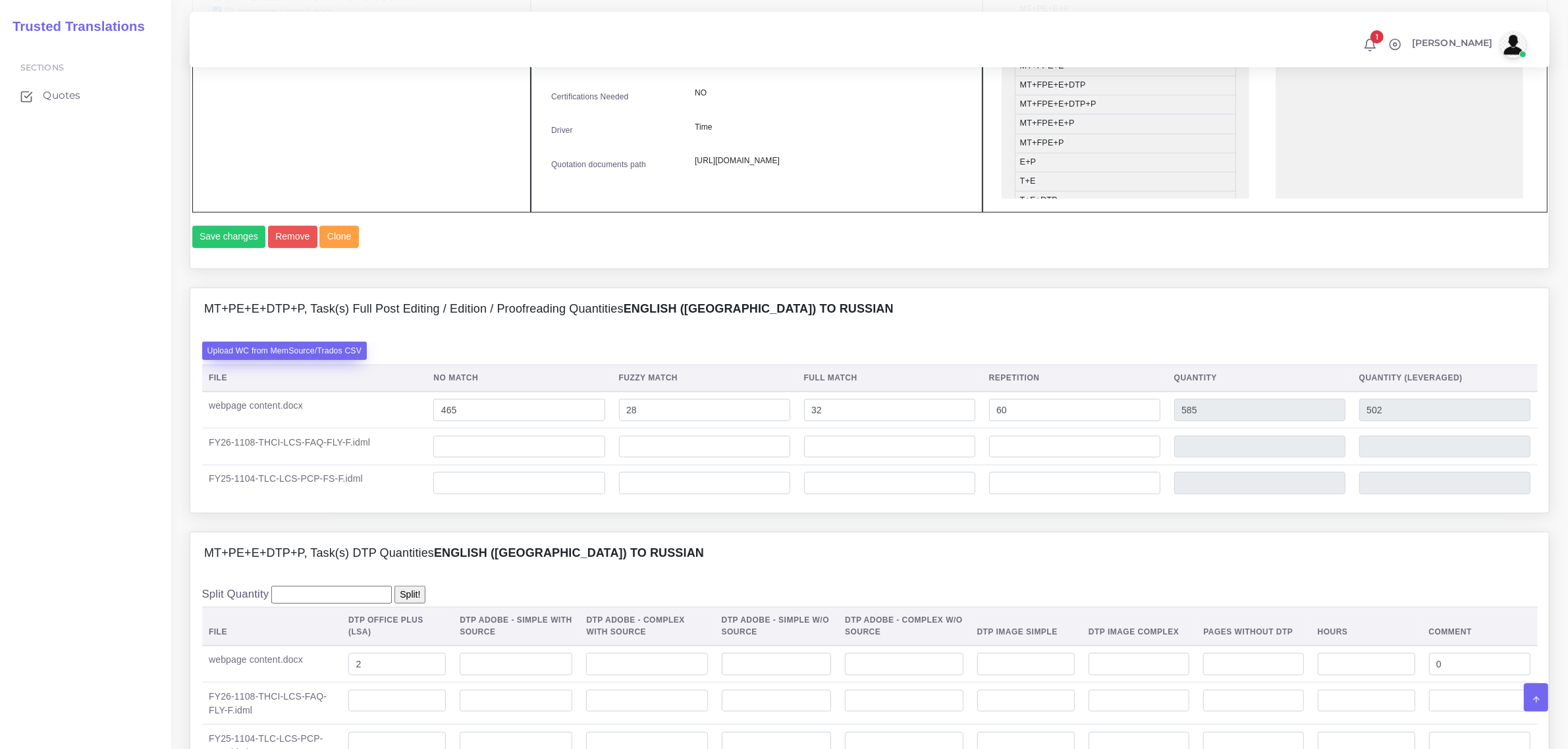
click at [320, 360] on label "Upload WC from MemSource/Trados CSV" at bounding box center [284, 350] width 165 height 17
click at [0, 0] on input "Upload WC from MemSource/Trados CSV" at bounding box center [0, 0] width 0 height 0
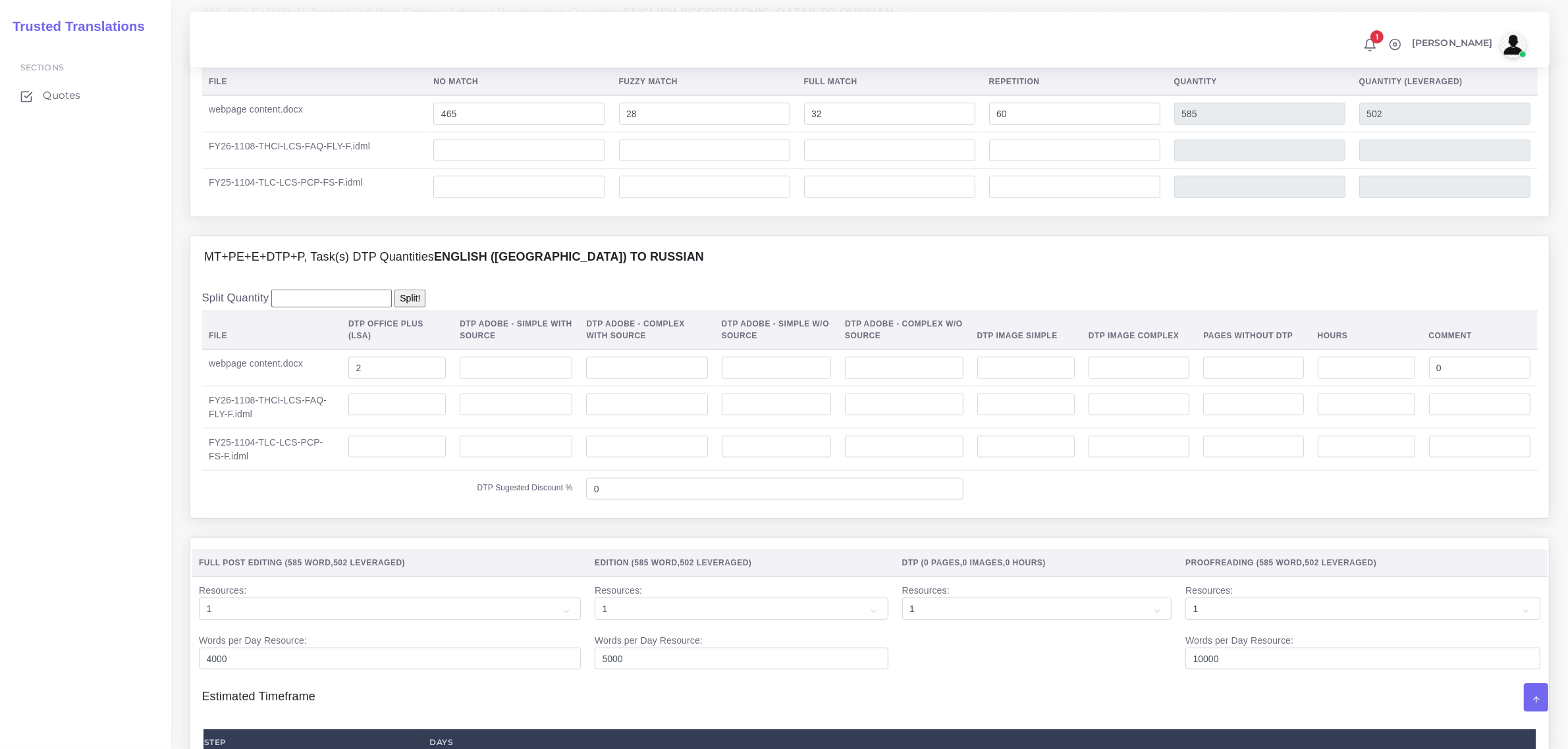
scroll to position [1070, 0]
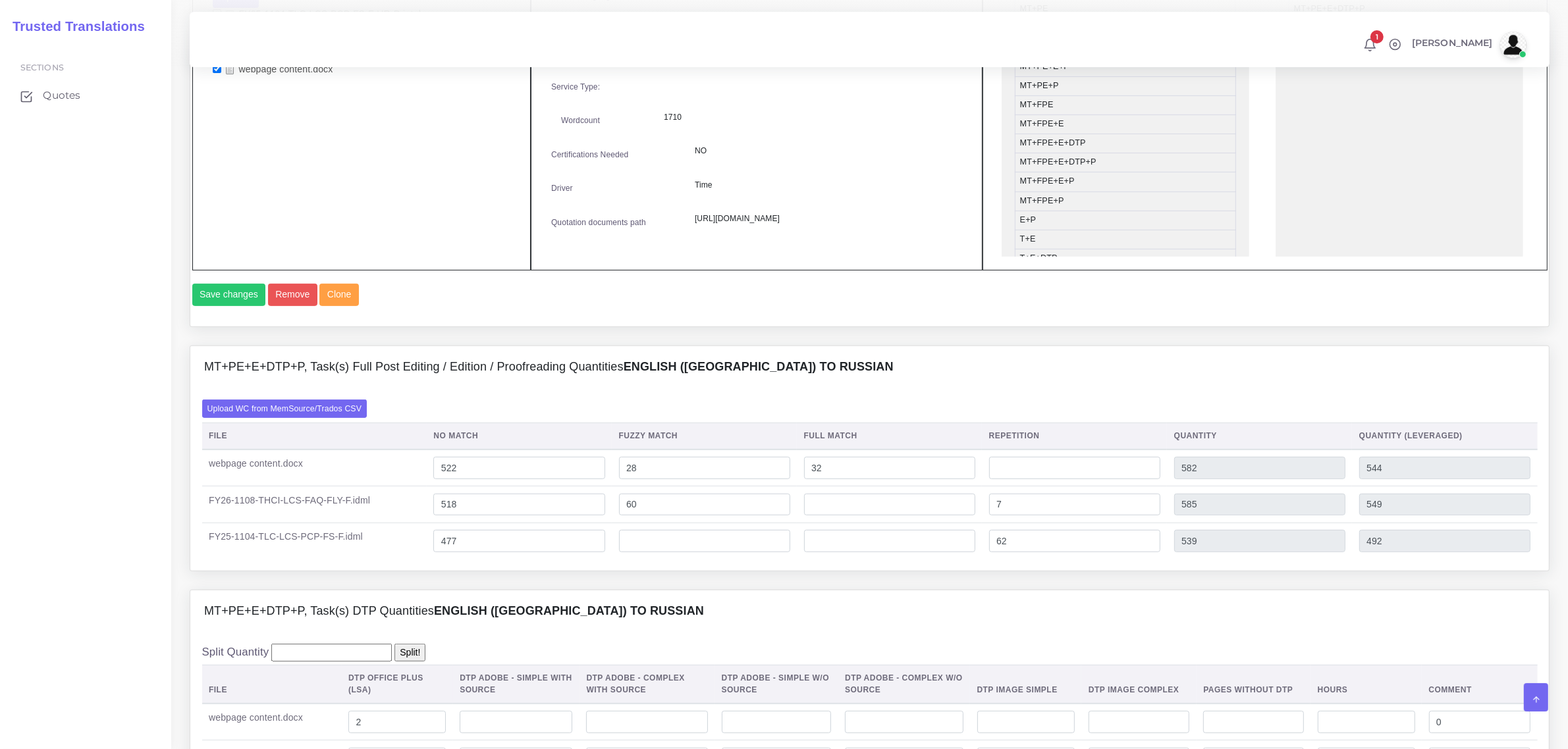
scroll to position [906, 0]
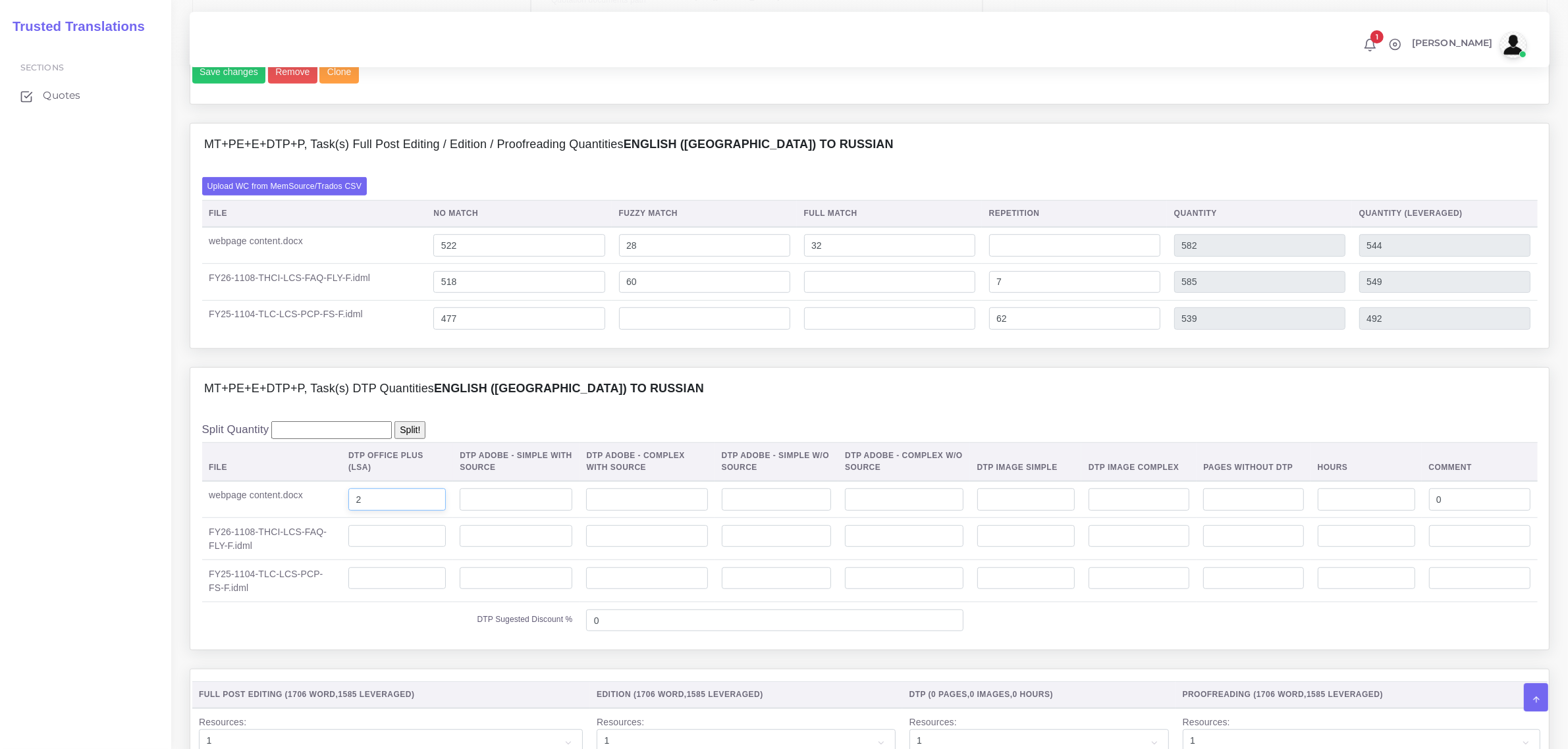
click at [366, 511] on input "2" at bounding box center [397, 499] width 97 height 22
click at [495, 511] on input "number" at bounding box center [516, 499] width 113 height 22
type input "2"
click at [515, 547] on input "number" at bounding box center [516, 536] width 113 height 22
drag, startPoint x: 478, startPoint y: 528, endPoint x: 459, endPoint y: 528, distance: 19.0
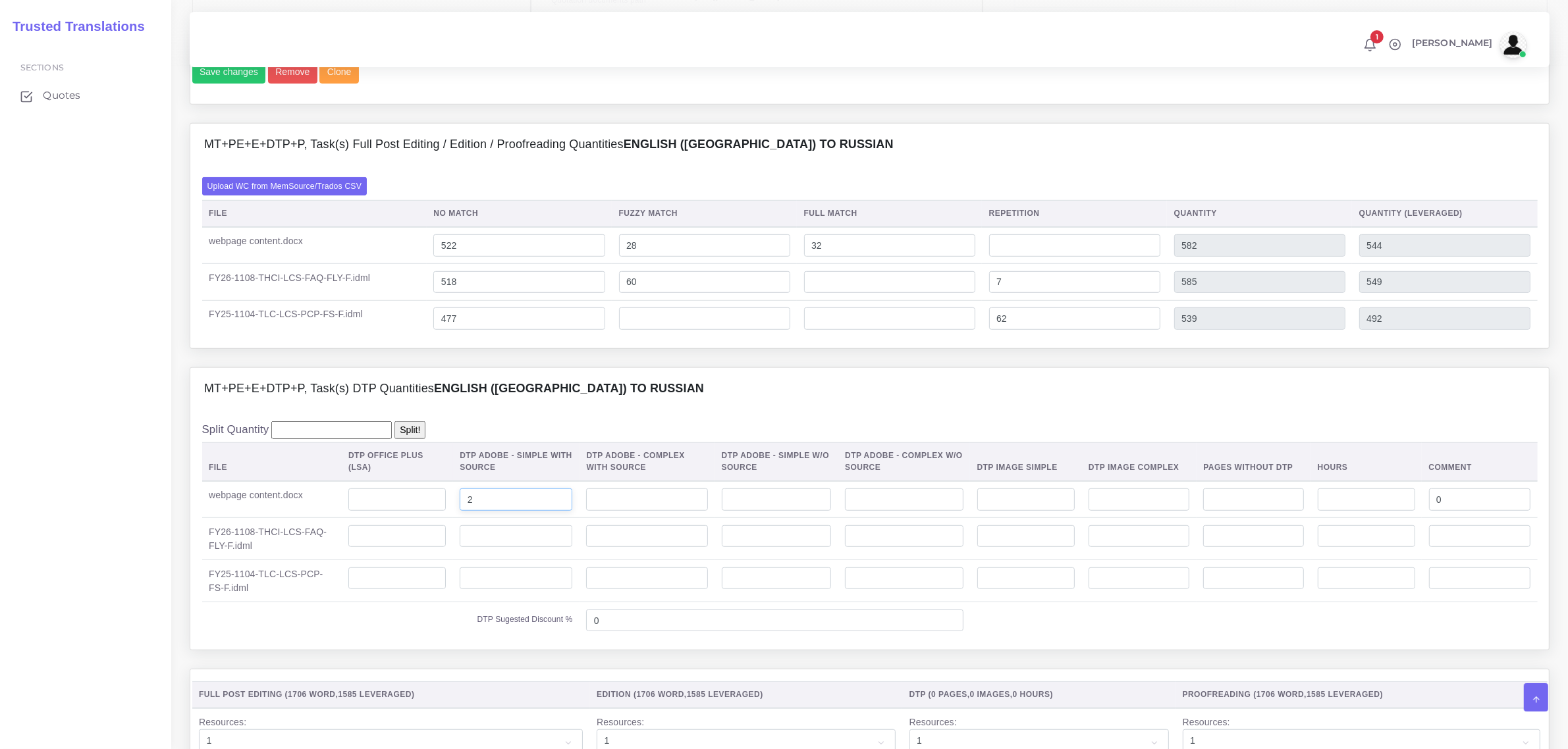
click at [459, 511] on input "2" at bounding box center [516, 499] width 113 height 22
click at [485, 547] on td at bounding box center [516, 538] width 126 height 42
click at [486, 547] on input "number" at bounding box center [516, 536] width 113 height 22
type input "2"
click at [487, 590] on input "number" at bounding box center [516, 578] width 113 height 22
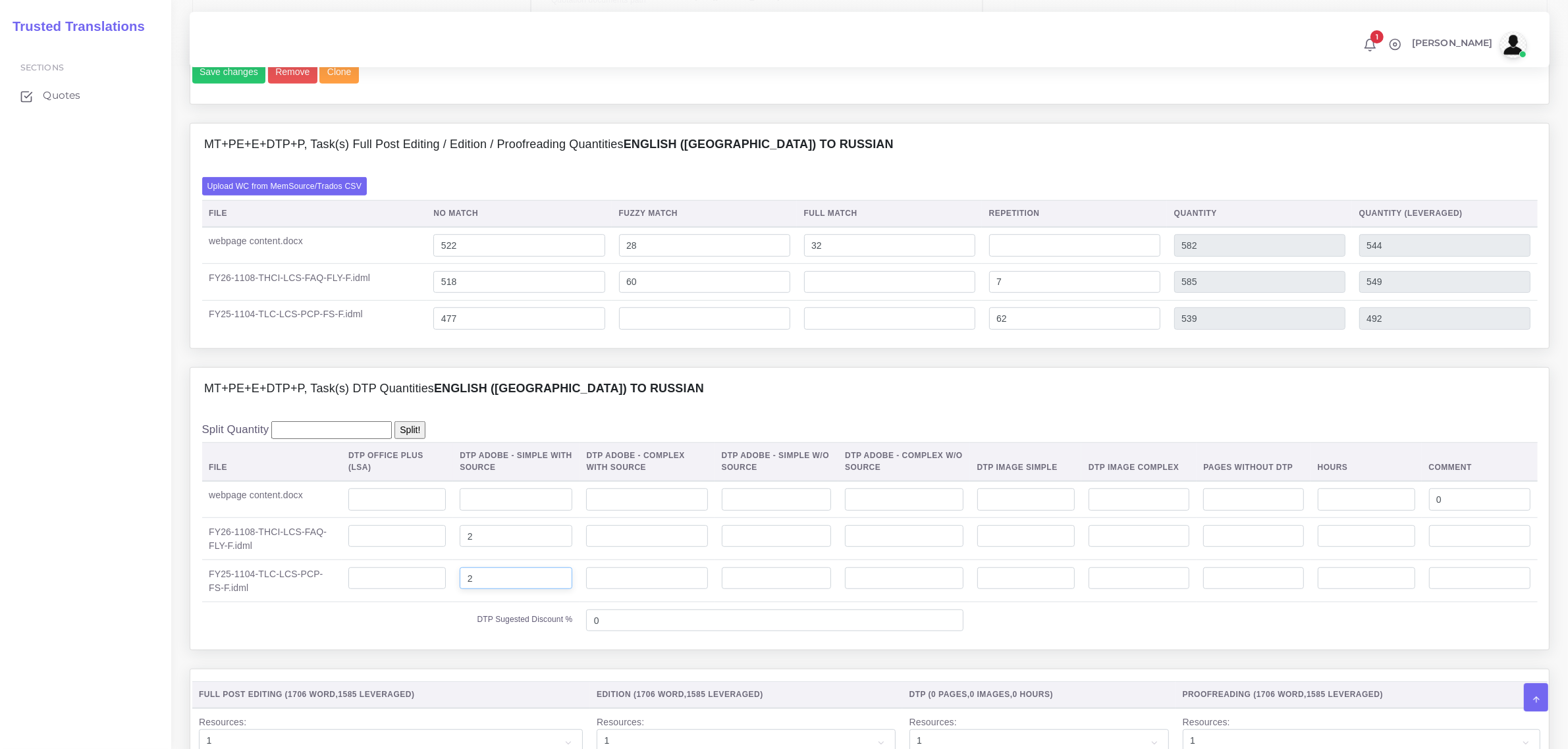
type input "2"
click at [502, 511] on input "number" at bounding box center [516, 499] width 113 height 22
click at [395, 511] on input "number" at bounding box center [397, 499] width 97 height 22
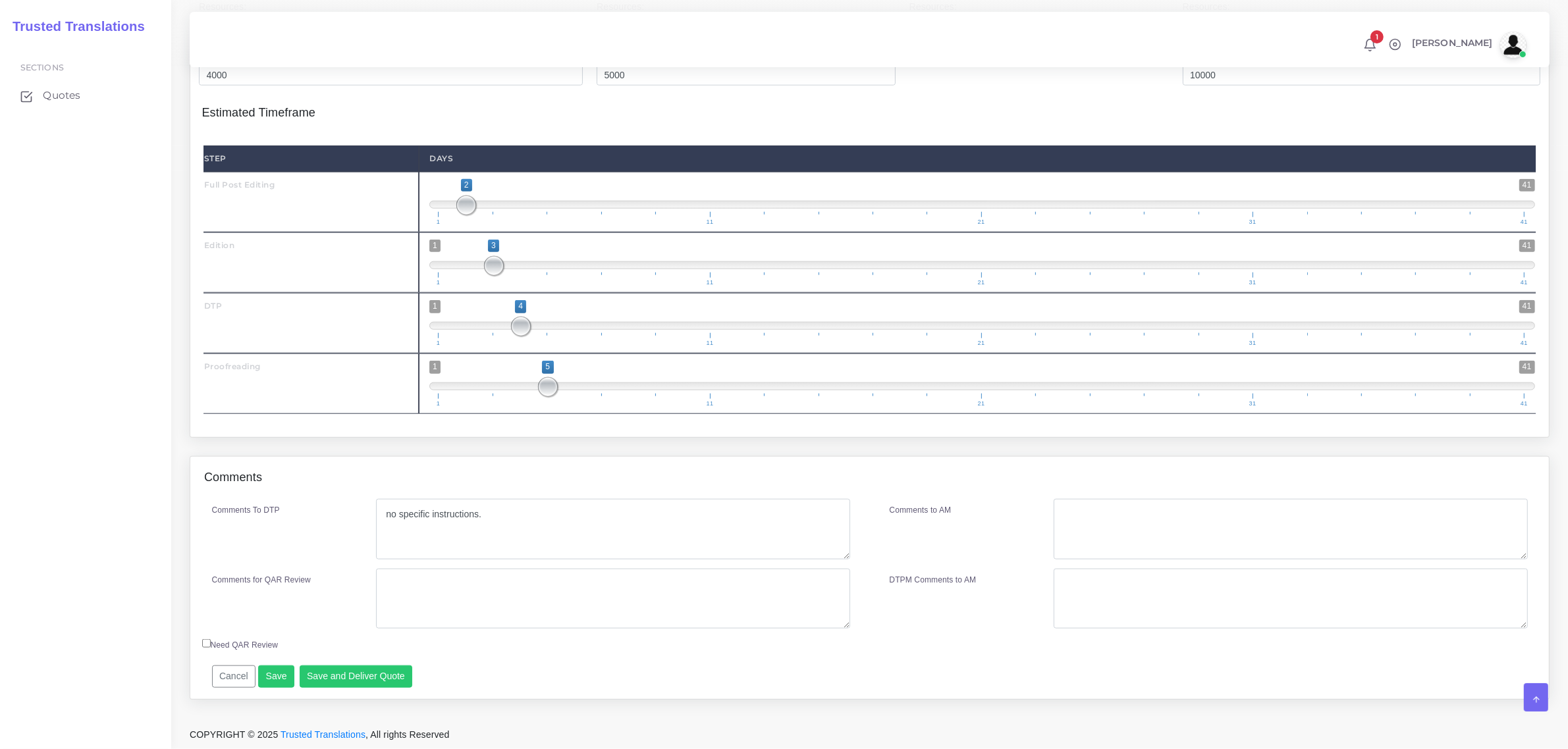
scroll to position [1646, 0]
type input "2"
drag, startPoint x: 486, startPoint y: 518, endPoint x: 379, endPoint y: 519, distance: 107.0
click at [379, 519] on textarea "no specific instructions." at bounding box center [612, 529] width 474 height 61
paste textarea "For deliverables, please match the content of the packaged source files and inc…"
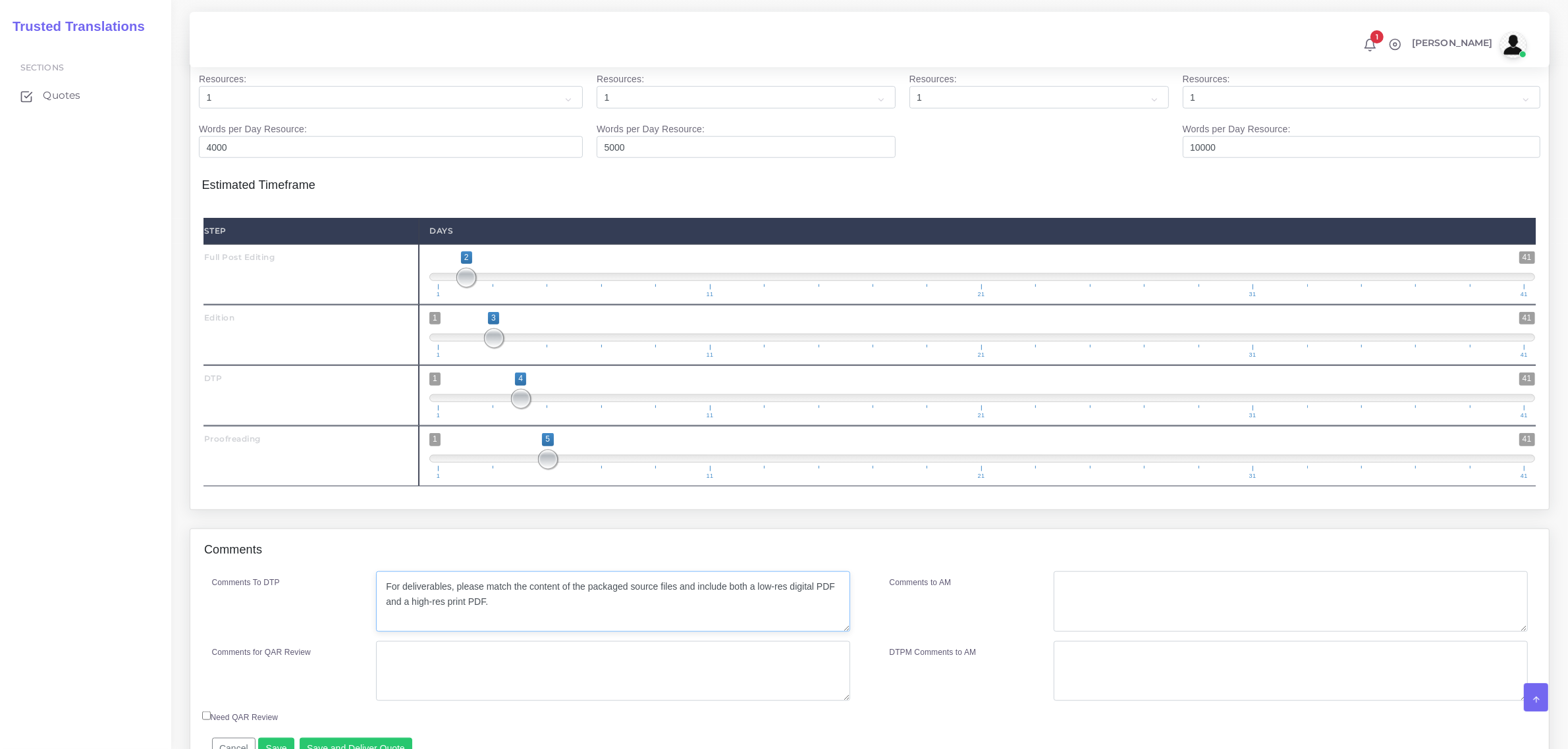
scroll to position [1651, 0]
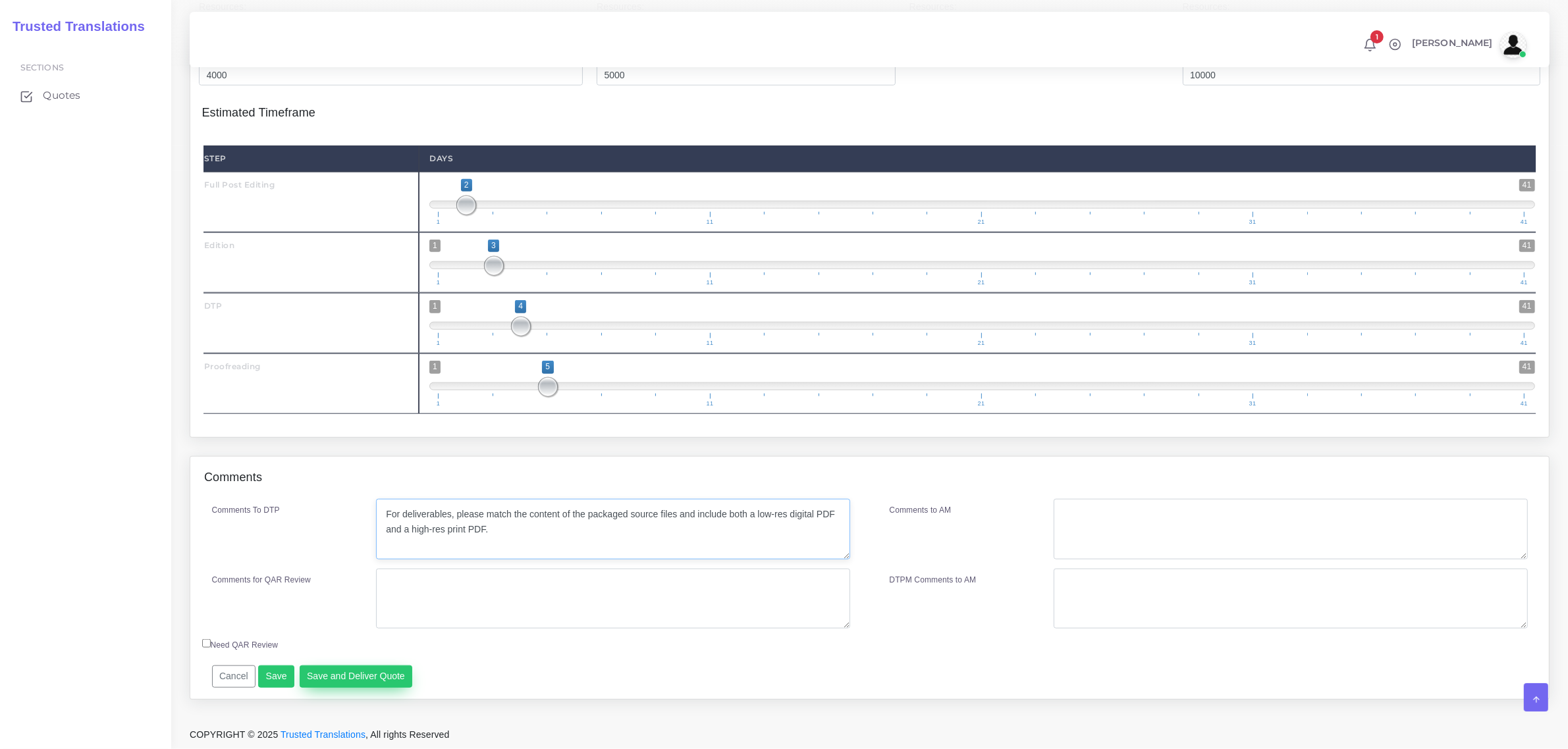
type textarea "For deliverables, please match the content of the packaged source files and inc…"
click at [346, 678] on button "Save and Deliver Quote" at bounding box center [356, 676] width 113 height 22
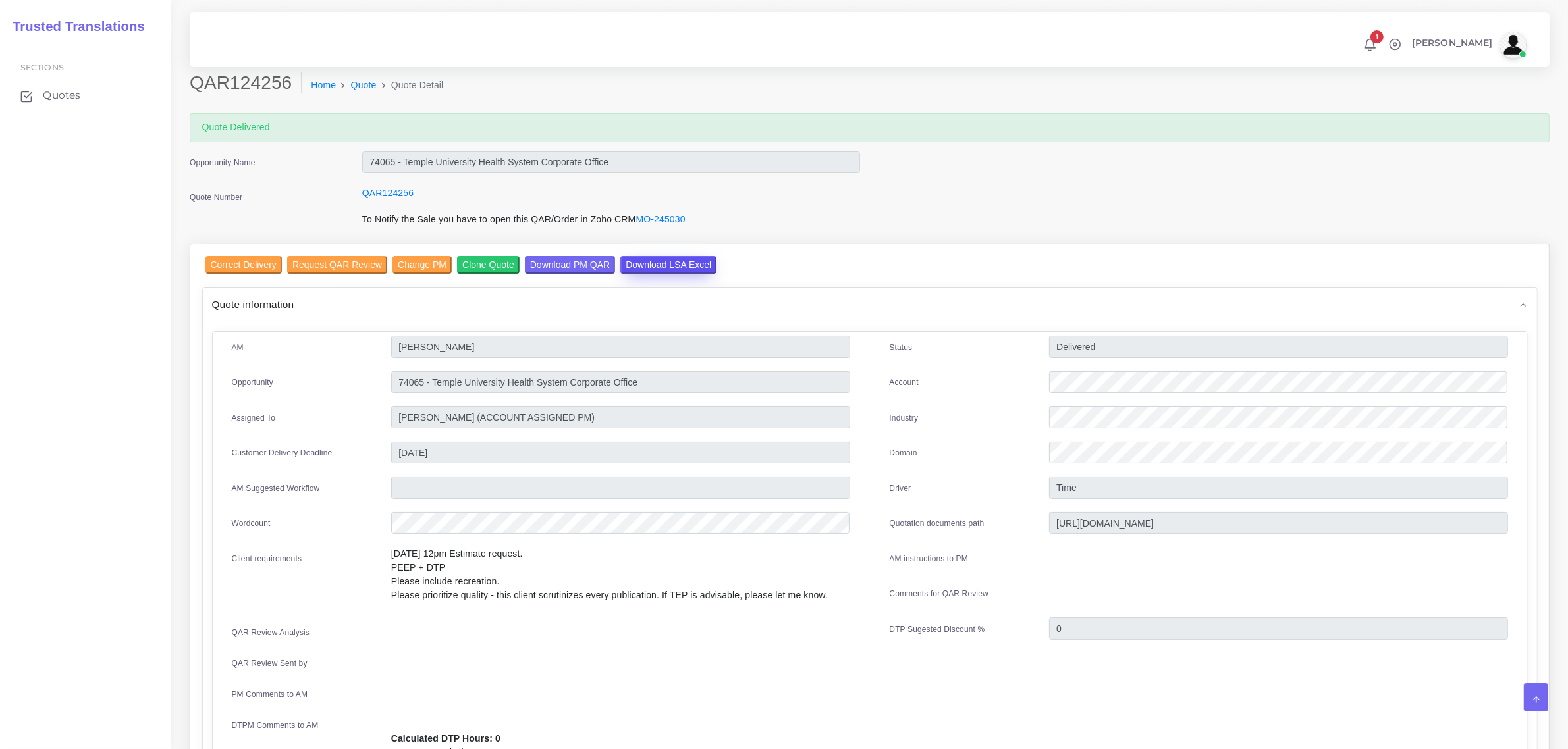
click at [652, 263] on input "Download LSA Excel" at bounding box center [668, 265] width 96 height 17
